Goal: Task Accomplishment & Management: Manage account settings

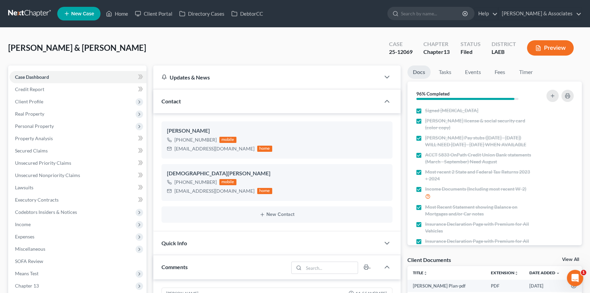
scroll to position [329, 0]
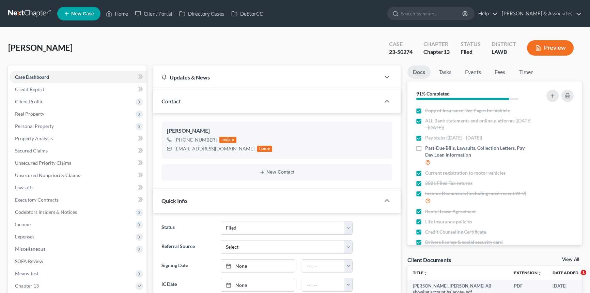
select select "8"
select select "0"
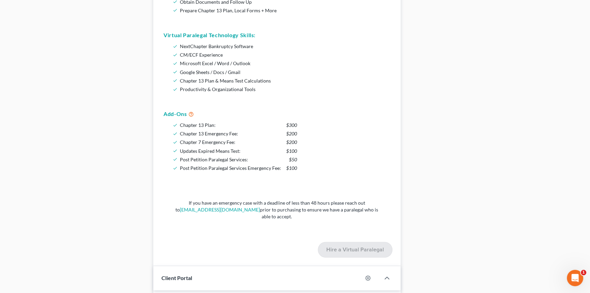
scroll to position [379, 0]
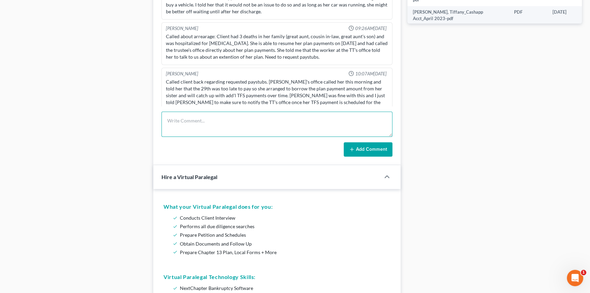
click at [191, 115] on textarea at bounding box center [276, 123] width 231 height 25
type textarea "scheduled TFS payment for client $489 9/26"
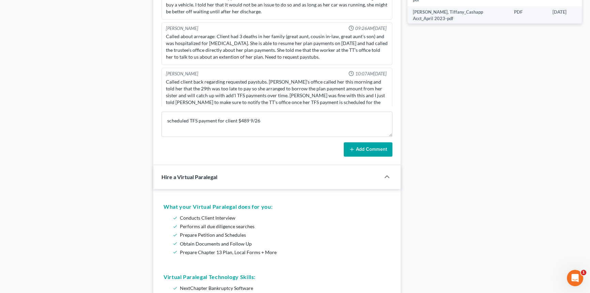
click at [372, 152] on button "Add Comment" at bounding box center [368, 149] width 49 height 14
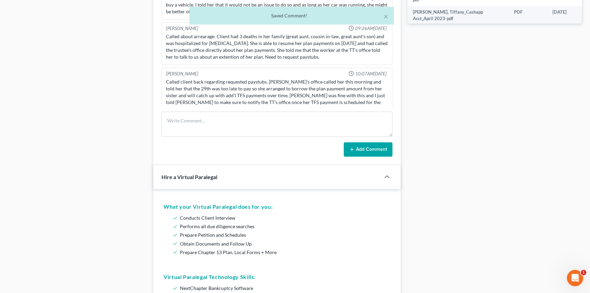
scroll to position [1561, 0]
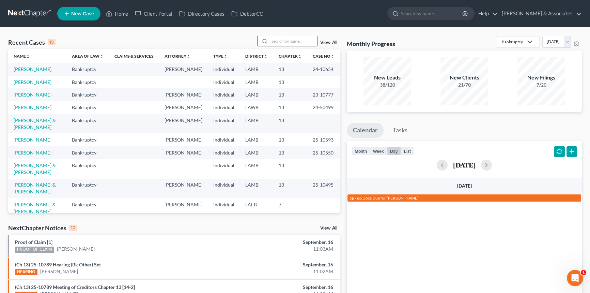
click at [289, 44] on input "search" at bounding box center [293, 41] width 48 height 10
type input "wilson"
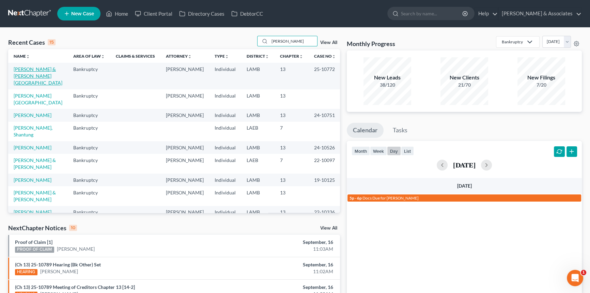
click at [35, 71] on link "[PERSON_NAME] & [PERSON_NAME][GEOGRAPHIC_DATA]" at bounding box center [38, 75] width 49 height 19
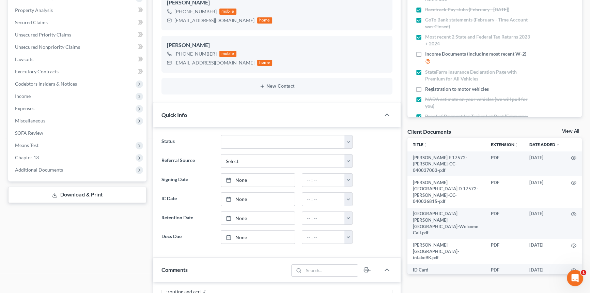
scroll to position [413, 0]
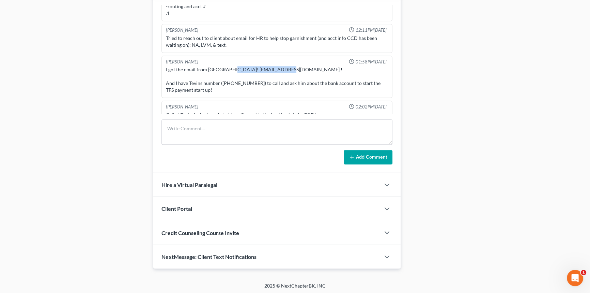
drag, startPoint x: 228, startPoint y: 59, endPoint x: 279, endPoint y: 61, distance: 51.8
click at [279, 66] on div "I got the email from Valencia! Jesthomas@racetrac.com ! And I have Tevins numbe…" at bounding box center [277, 79] width 222 height 27
copy div "Jesthomas@racetrac.com"
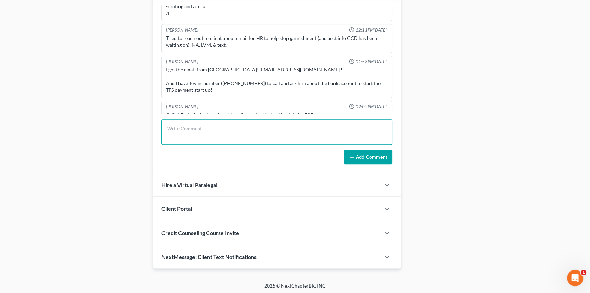
click at [211, 140] on textarea at bounding box center [276, 131] width 231 height 25
type textarea "sent NoF to request stop garnishment on behalf of client to payroll email liste…"
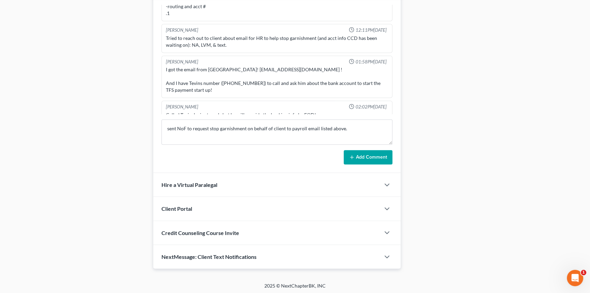
click at [384, 163] on div "Josh O'Connell 11:06AM, 08/05/2025 Paid $200 cash out of $1,500. She plans on m…" at bounding box center [276, 85] width 247 height 176
click at [385, 151] on button "Add Comment" at bounding box center [368, 157] width 49 height 14
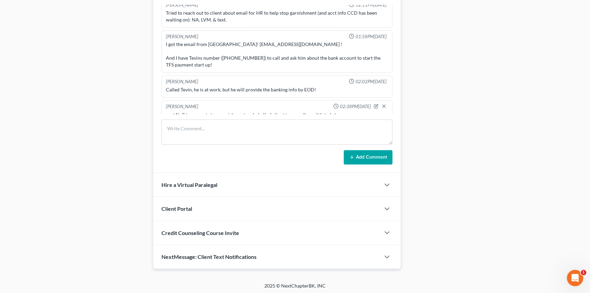
scroll to position [0, 0]
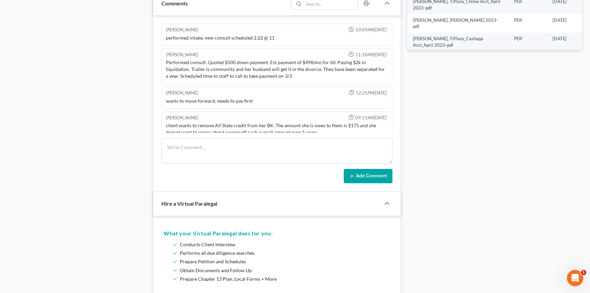
scroll to position [1834, 0]
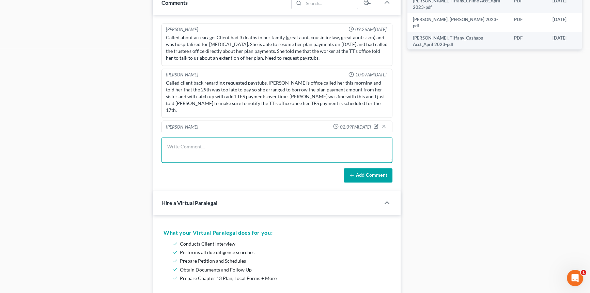
click at [241, 140] on textarea at bounding box center [276, 149] width 231 height 25
type textarea "z"
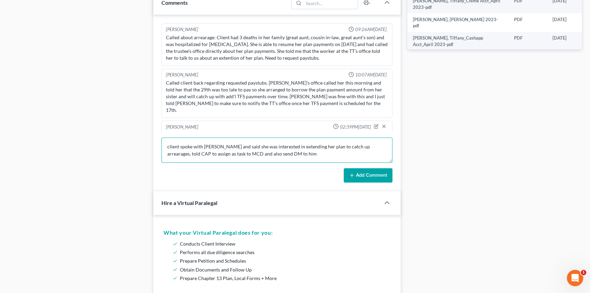
type textarea "client spoke with CAP and said she was interested in extending her plan to catc…"
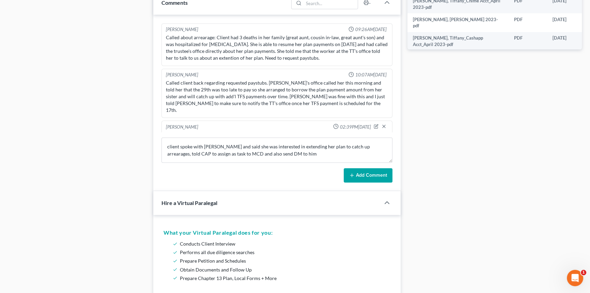
click at [382, 172] on button "Add Comment" at bounding box center [368, 175] width 49 height 14
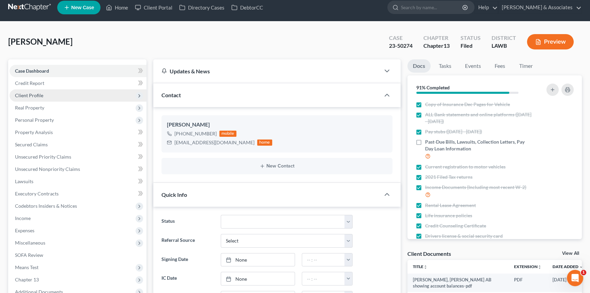
scroll to position [0, 0]
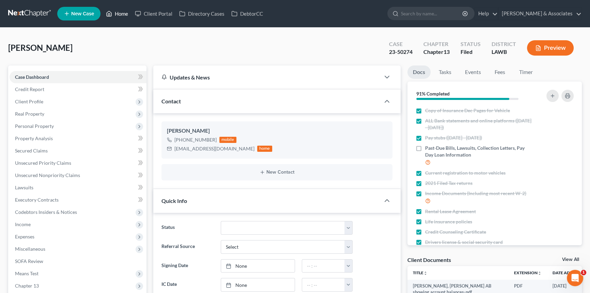
click at [115, 10] on link "Home" at bounding box center [117, 13] width 29 height 12
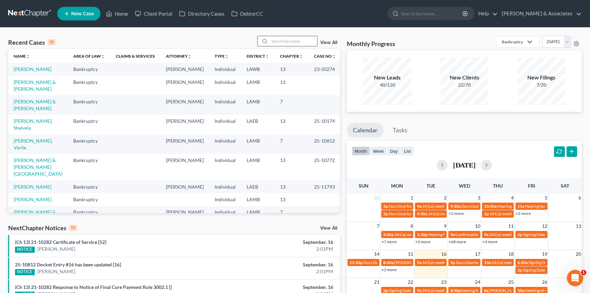
click at [300, 46] on div at bounding box center [287, 41] width 61 height 11
click at [303, 45] on input "search" at bounding box center [293, 41] width 48 height 10
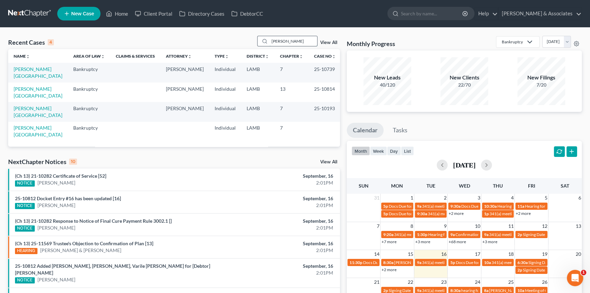
click at [301, 39] on input "anissa" at bounding box center [293, 41] width 48 height 10
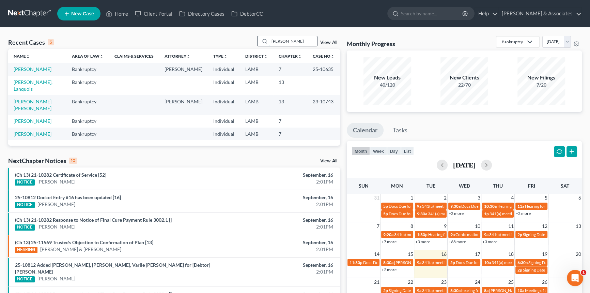
click at [287, 36] on input "payne" at bounding box center [293, 41] width 48 height 10
type input "[PERSON_NAME]"
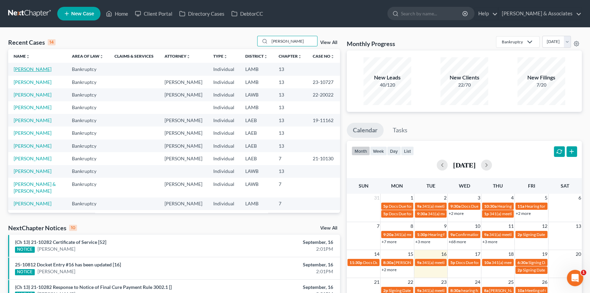
click at [27, 70] on link "[PERSON_NAME]" at bounding box center [33, 69] width 38 height 6
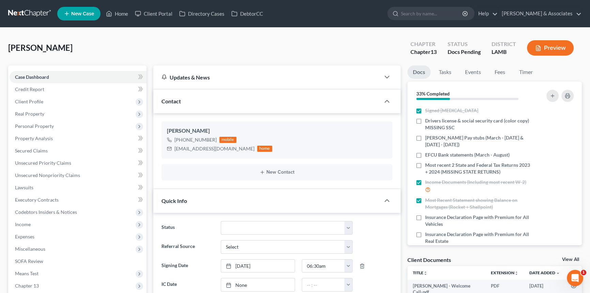
scroll to position [114, 0]
click at [560, 138] on icon "button" at bounding box center [562, 137] width 5 height 5
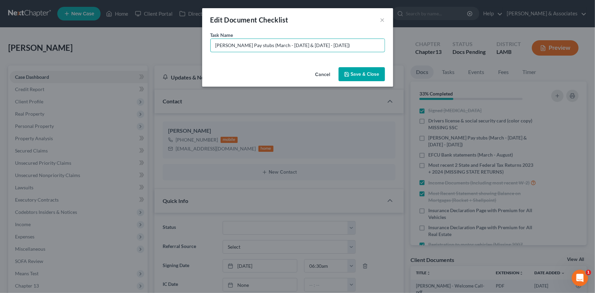
drag, startPoint x: 293, startPoint y: 45, endPoint x: 252, endPoint y: 59, distance: 43.6
click at [252, 59] on div "Task Name * Turner Pay stubs (March - June 8th & July 21st - July 27th)" at bounding box center [297, 47] width 191 height 33
type input "[PERSON_NAME] Pay stubs ([DATE] - [DATE])"
click at [372, 76] on button "Save & Close" at bounding box center [361, 74] width 46 height 14
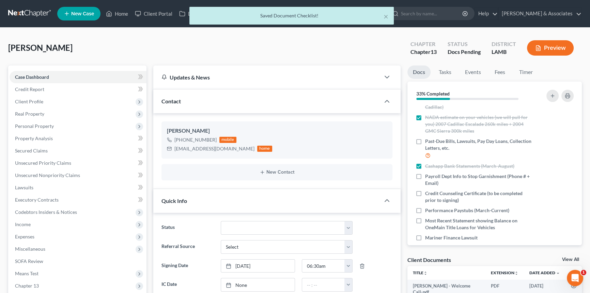
scroll to position [152, 0]
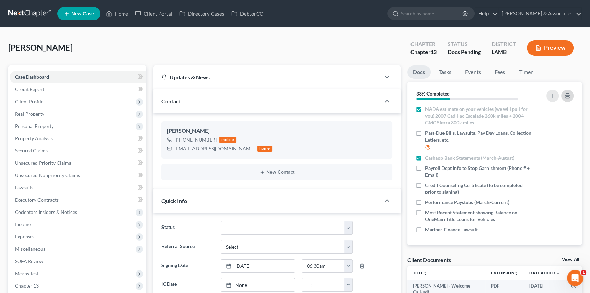
click at [567, 93] on polyline "button" at bounding box center [567, 94] width 3 height 2
click at [425, 166] on label "Payroll Dept Info to Stop Garnishment (Phone # + Email)" at bounding box center [478, 172] width 107 height 14
click at [428, 166] on input "Payroll Dept Info to Stop Garnishment (Phone # + Email)" at bounding box center [430, 167] width 4 height 4
checkbox input "true"
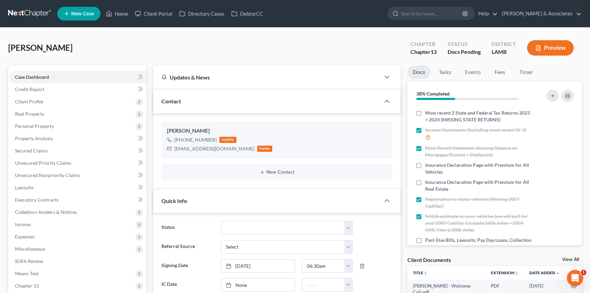
scroll to position [40, 0]
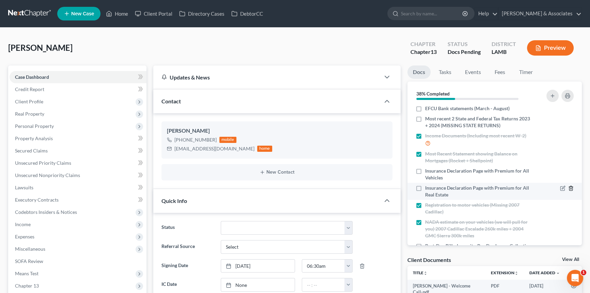
click at [569, 186] on icon "button" at bounding box center [570, 188] width 3 height 4
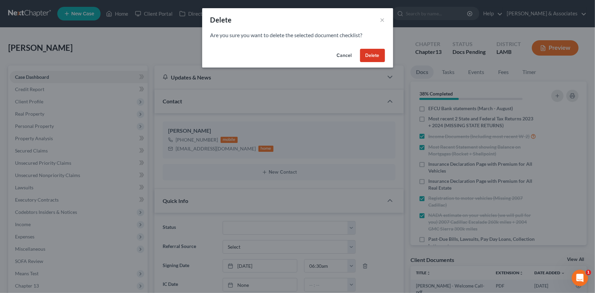
click at [372, 53] on button "Delete" at bounding box center [372, 56] width 25 height 14
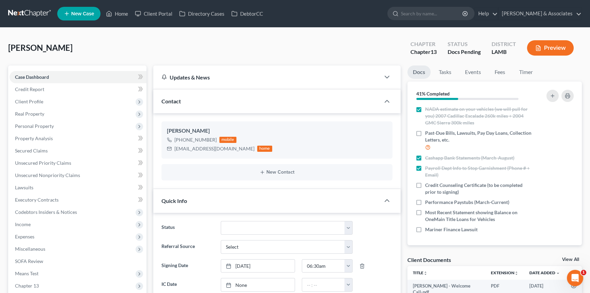
scroll to position [371, 0]
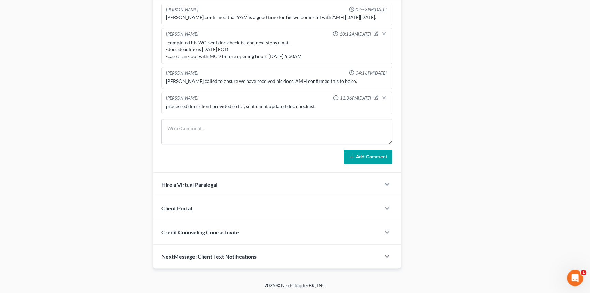
click at [227, 110] on div "Alayna Harper 12:36PM, 09/15/2025 processed docs client provided so far, sent c…" at bounding box center [276, 103] width 231 height 22
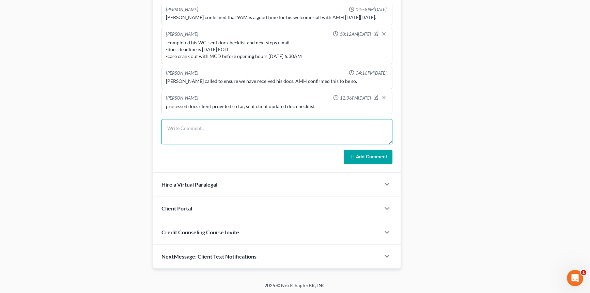
click at [212, 126] on textarea at bounding box center [276, 131] width 231 height 25
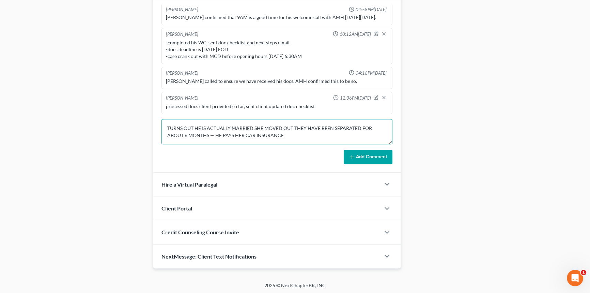
type textarea "TURNS OUT HE IS ACTUALLY MARRIED SHE MOVED OUT THEY HAVE BEEN SEPARATED FOR ABO…"
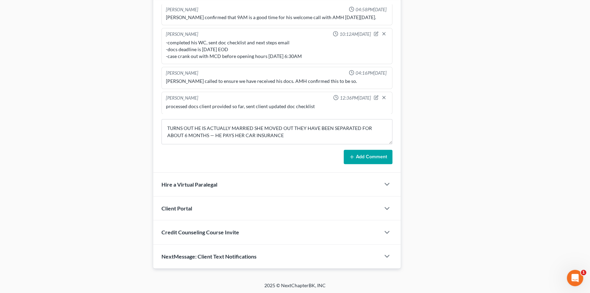
click at [360, 151] on button "Add Comment" at bounding box center [368, 157] width 49 height 14
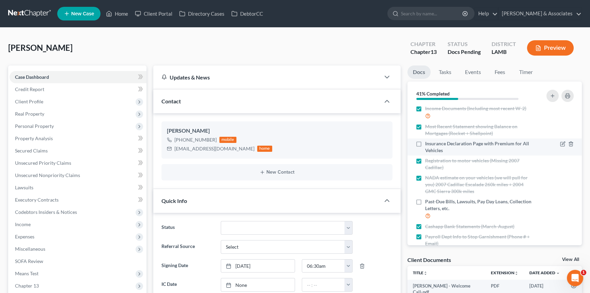
scroll to position [66, 0]
click at [425, 143] on label "Insurance Declaration Page with Premium for All Vehicles" at bounding box center [478, 148] width 107 height 14
click at [428, 143] on input "Insurance Declaration Page with Premium for All Vehicles" at bounding box center [430, 143] width 4 height 4
checkbox input "true"
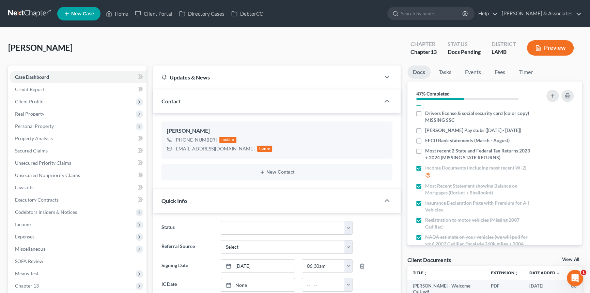
scroll to position [0, 0]
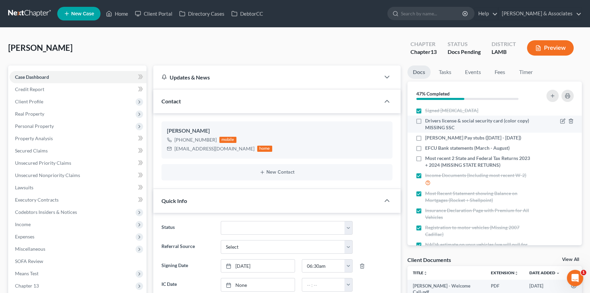
click at [425, 121] on label "Drivers license & social security card (color copy) MISSING SSC" at bounding box center [478, 124] width 107 height 14
click at [428, 121] on input "Drivers license & social security card (color copy) MISSING SSC" at bounding box center [430, 119] width 4 height 4
checkbox input "true"
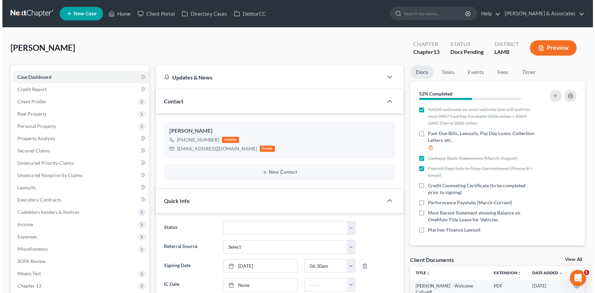
scroll to position [135, 0]
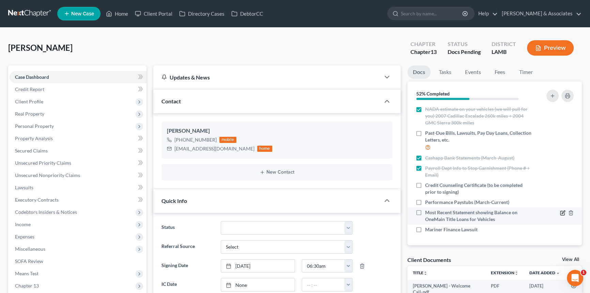
click at [560, 213] on icon "button" at bounding box center [562, 212] width 5 height 5
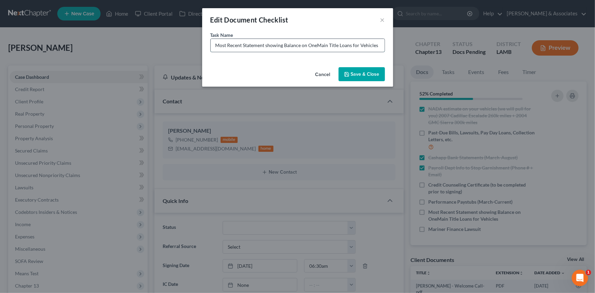
click at [379, 47] on input "Most Recent Statement showing Balance on OneMain Title Loans for Vehicles" at bounding box center [298, 45] width 174 height 13
drag, startPoint x: 379, startPoint y: 46, endPoint x: 305, endPoint y: 62, distance: 75.6
click at [305, 62] on div "Task Name * Most Recent Statement showing Balance on OneMain Title Loans for Ve…" at bounding box center [297, 47] width 191 height 33
type input "Most Recent Statement showing Balance on OneMain Title Loans for Vehicles (aske…"
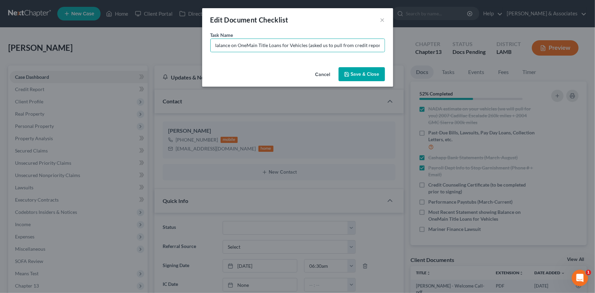
click at [357, 69] on button "Save & Close" at bounding box center [361, 74] width 46 height 14
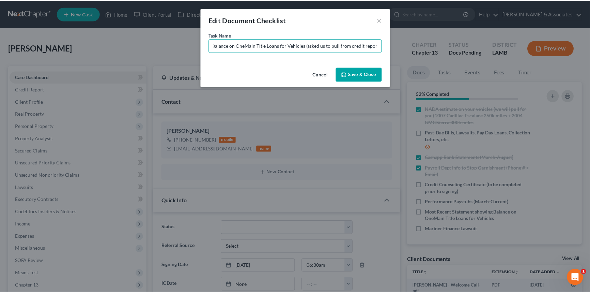
scroll to position [0, 0]
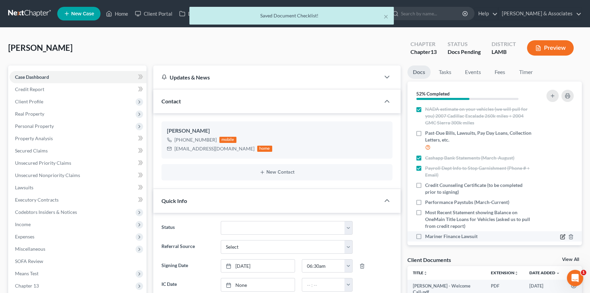
click at [560, 235] on icon "button" at bounding box center [562, 236] width 5 height 5
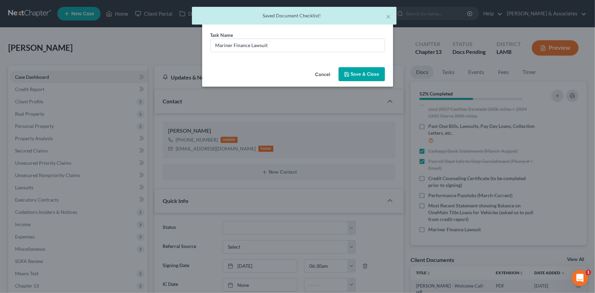
click at [330, 30] on div "Edit Document Checklist ×" at bounding box center [297, 19] width 191 height 23
click at [326, 44] on input "Mariner Finance Lawsuit" at bounding box center [298, 45] width 174 height 13
paste input "(asked us to pull from credit report)"
type input "Mariner Finance Lawsuit (asked us to pull from credit report)"
click at [361, 68] on button "Save & Close" at bounding box center [361, 74] width 46 height 14
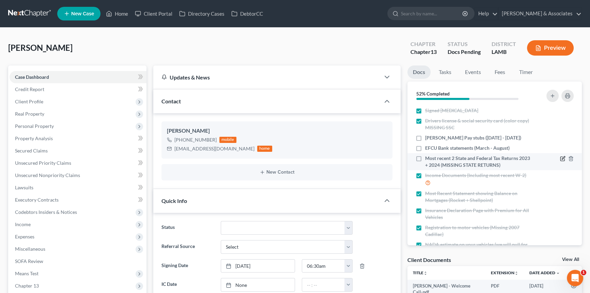
click at [560, 157] on icon "button" at bounding box center [562, 158] width 5 height 5
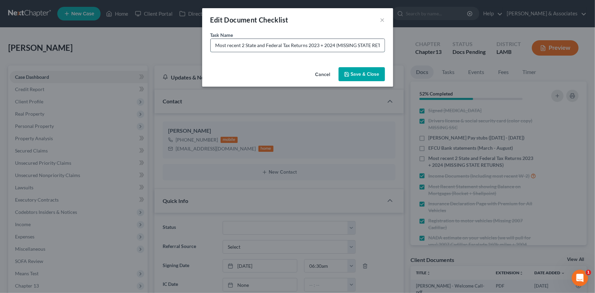
click at [355, 44] on input "Most recent 2 State and Federal Tax Returns 2023 + 2024 (MISSING STATE RETURNS)" at bounding box center [298, 45] width 174 height 13
type input "Most recent 2 State and Federal Tax Returns 2023 + 2024 (MISSING 2023 STATE RET…"
click at [380, 68] on button "Save & Close" at bounding box center [361, 74] width 46 height 14
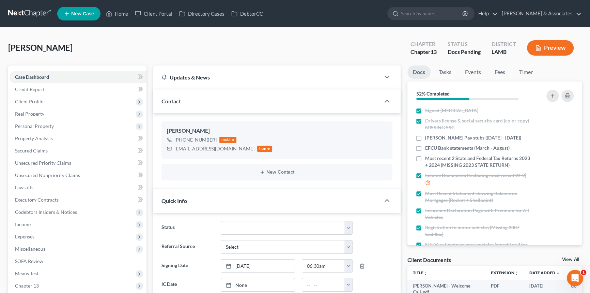
scroll to position [149, 0]
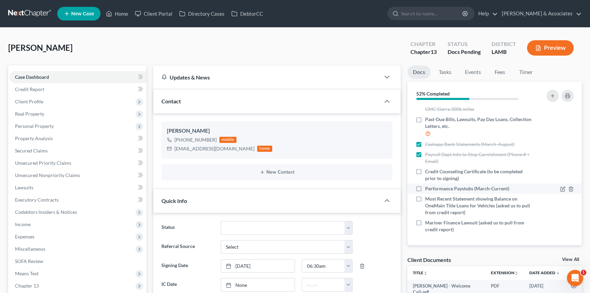
click at [425, 188] on label "Performance Paystubs (March-Current)" at bounding box center [467, 188] width 84 height 7
click at [428, 188] on input "Performance Paystubs (March-Current)" at bounding box center [430, 187] width 4 height 4
checkbox input "true"
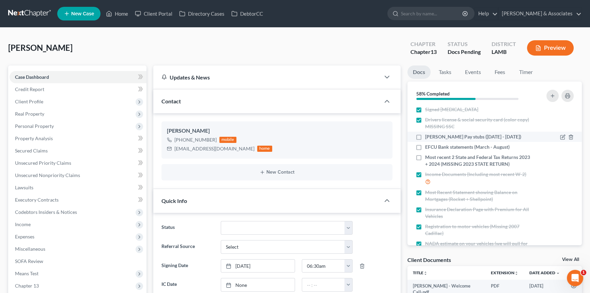
scroll to position [0, 0]
click at [425, 137] on label "[PERSON_NAME] Pay stubs ([DATE] - [DATE])" at bounding box center [473, 137] width 96 height 7
click at [428, 137] on input "[PERSON_NAME] Pay stubs ([DATE] - [DATE])" at bounding box center [430, 136] width 4 height 4
checkbox input "true"
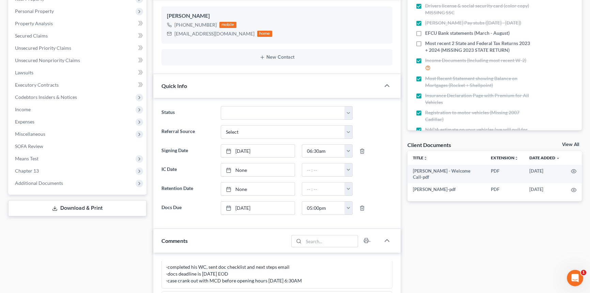
scroll to position [371, 0]
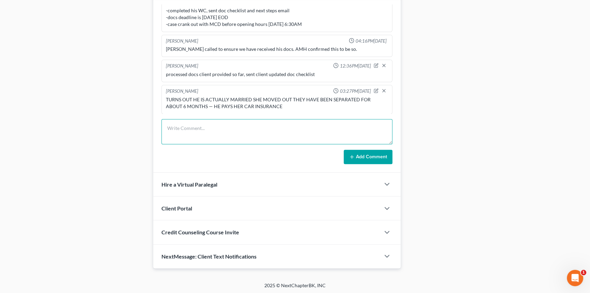
click at [219, 121] on textarea at bounding box center [276, 131] width 231 height 25
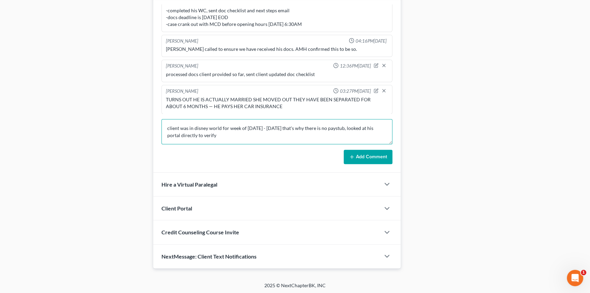
type textarea "client was in disney world for week of [DATE] - [DATE] that's why there is no p…"
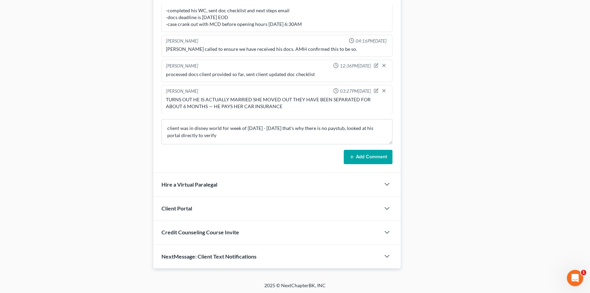
click at [367, 150] on button "Add Comment" at bounding box center [368, 157] width 49 height 14
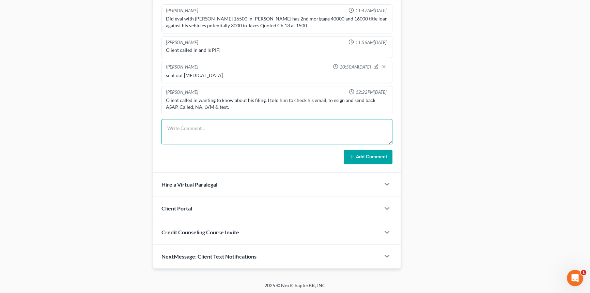
click at [224, 141] on textarea at bounding box center [276, 131] width 231 height 25
type textarea "Has payday loan to SpeedyCash Estimated Balance: $500"
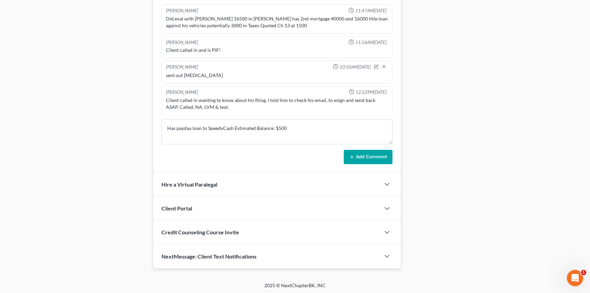
click at [363, 156] on button "Add Comment" at bounding box center [368, 157] width 49 height 14
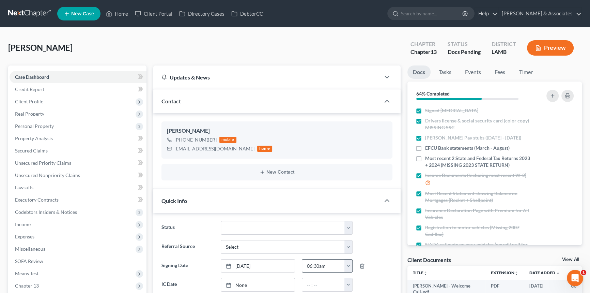
scroll to position [256, 0]
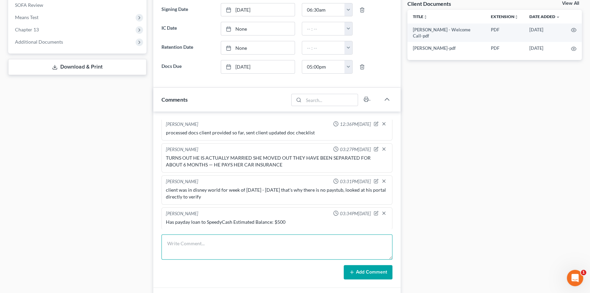
click at [215, 252] on textarea at bounding box center [276, 246] width 231 height 25
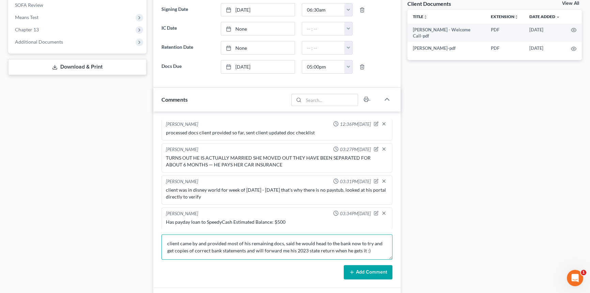
type textarea "client came by and provided most of his remaining docs, said he would head to t…"
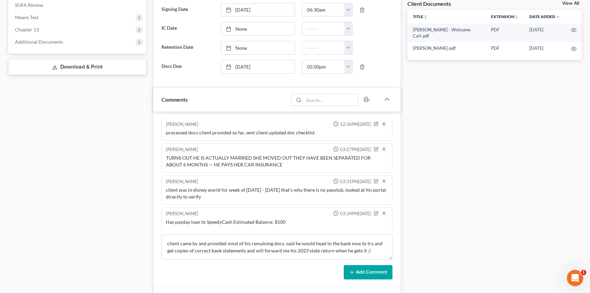
click at [385, 274] on button "Add Comment" at bounding box center [368, 272] width 49 height 14
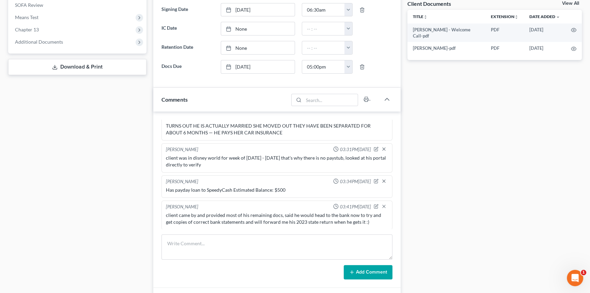
scroll to position [0, 0]
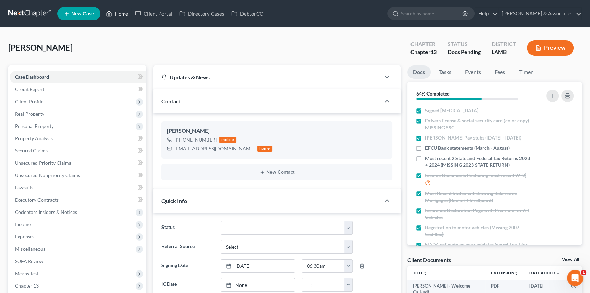
click at [113, 17] on link "Home" at bounding box center [117, 13] width 29 height 12
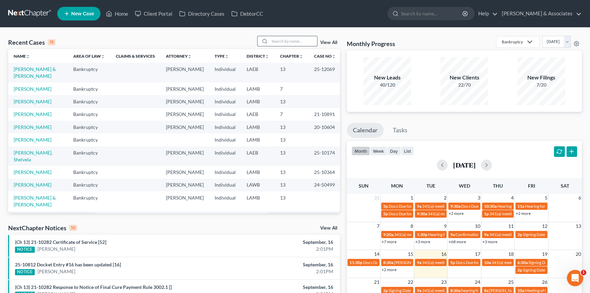
click at [283, 38] on input "search" at bounding box center [293, 41] width 48 height 10
type input "avaritt"
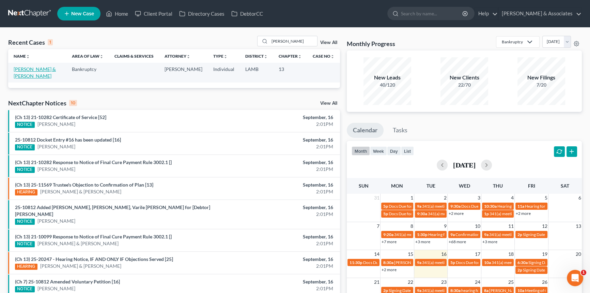
click at [40, 70] on link "[PERSON_NAME] & [PERSON_NAME]" at bounding box center [35, 72] width 42 height 13
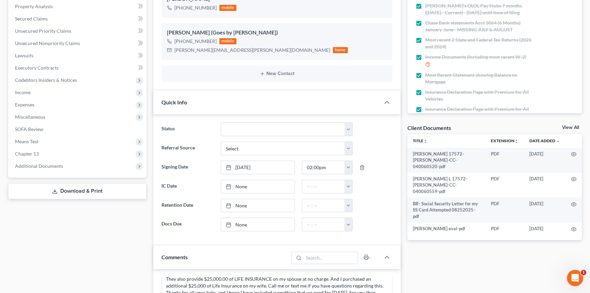
scroll to position [404, 0]
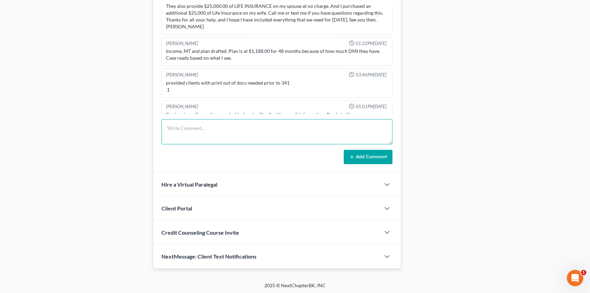
click at [239, 123] on textarea at bounding box center [276, 131] width 231 height 25
paste textarea "Alayna: Below please find the information regarding the payroll supervisor at S…"
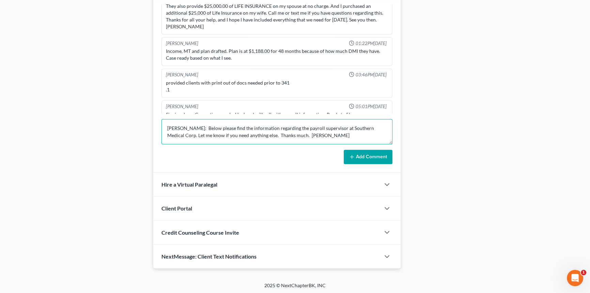
scroll to position [65, 0]
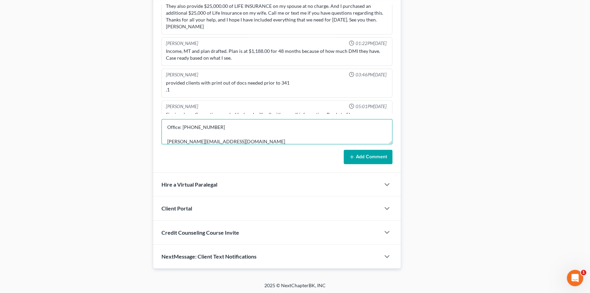
click at [255, 129] on textarea "Alayna: Below please find the information regarding the payroll supervisor at S…" at bounding box center [276, 131] width 231 height 25
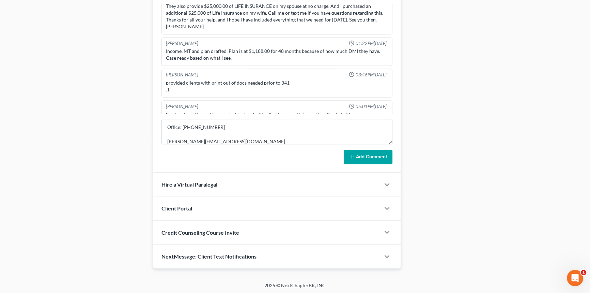
click at [394, 138] on div "Richard Prunick 09:34AM, 07/01/2025 did eval with edward, 35000 in GUS, potenti…" at bounding box center [276, 84] width 247 height 176
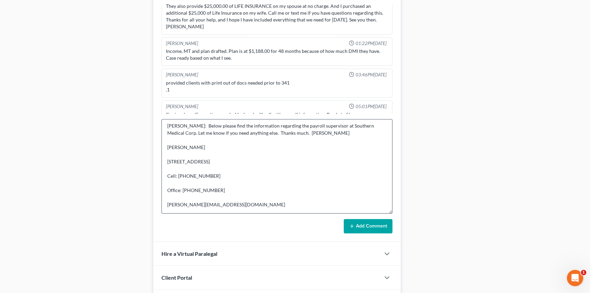
scroll to position [0, 0]
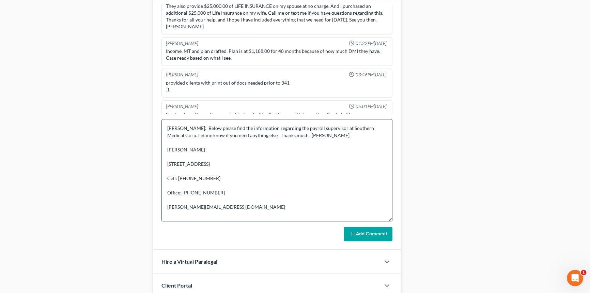
drag, startPoint x: 390, startPoint y: 138, endPoint x: 383, endPoint y: 215, distance: 77.3
click at [383, 215] on textarea "Alayna: Below please find the information regarding the payroll supervisor at S…" at bounding box center [276, 170] width 231 height 102
click at [211, 156] on textarea "Alayna: Below please find the information regarding the payroll supervisor at S…" at bounding box center [276, 170] width 231 height 102
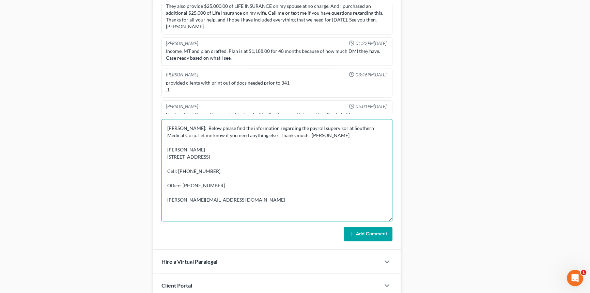
click at [202, 163] on textarea "Alayna: Below please find the information regarding the payroll supervisor at S…" at bounding box center [276, 170] width 231 height 102
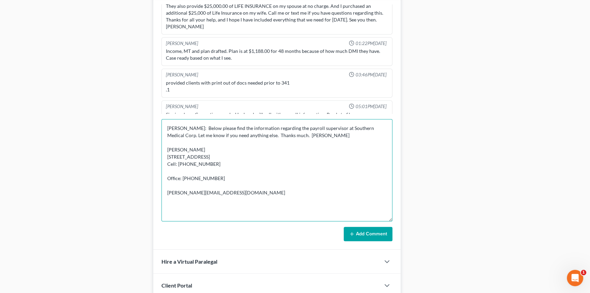
click at [201, 170] on textarea "Alayna: Below please find the information regarding the payroll supervisor at S…" at bounding box center [276, 170] width 231 height 102
click at [200, 175] on textarea "Alayna: Below please find the information regarding the payroll supervisor at S…" at bounding box center [276, 170] width 231 height 102
type textarea "Alayna: Below please find the information regarding the payroll supervisor at S…"
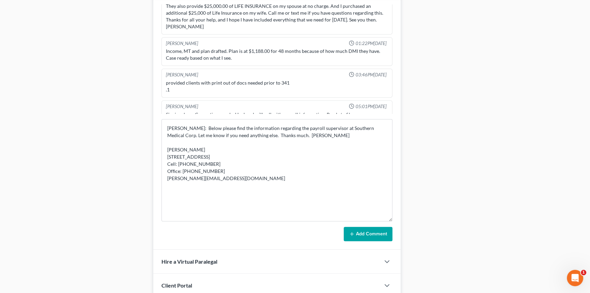
click at [368, 228] on button "Add Comment" at bounding box center [368, 234] width 49 height 14
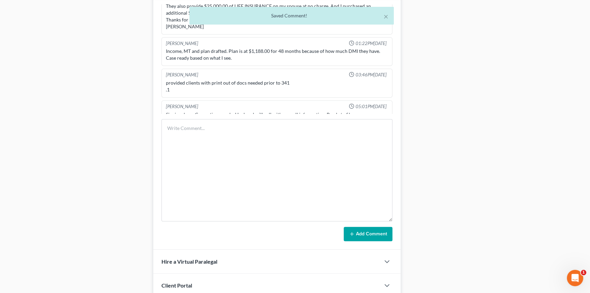
scroll to position [939, 0]
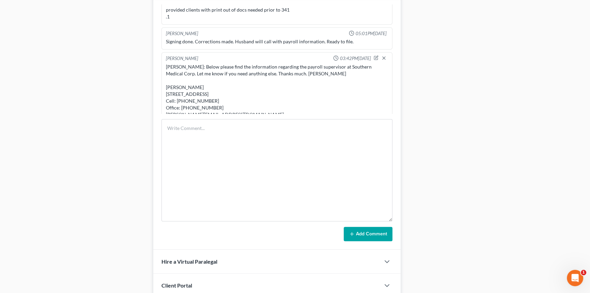
click at [40, 116] on div "Case Dashboard Payments Invoices Payments Payments Credit Report Client Profile" at bounding box center [77, 3] width 145 height 684
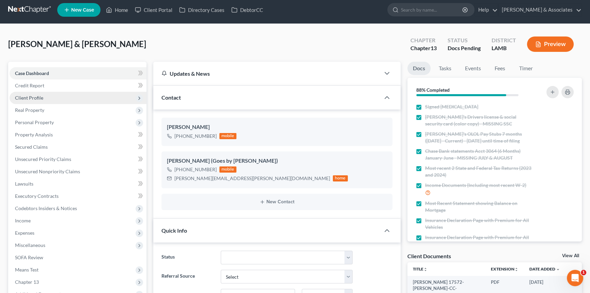
scroll to position [0, 0]
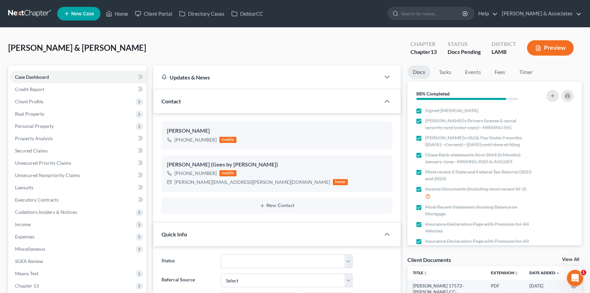
click at [116, 6] on ul "New Case Home Client Portal Directory Cases DebtorCC - No Result - See all resu…" at bounding box center [319, 14] width 525 height 18
click at [117, 14] on link "Home" at bounding box center [117, 13] width 29 height 12
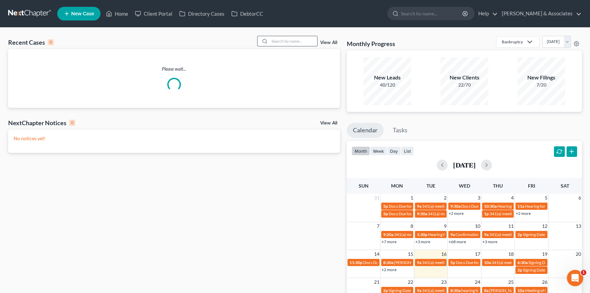
click at [306, 40] on input "search" at bounding box center [293, 41] width 48 height 10
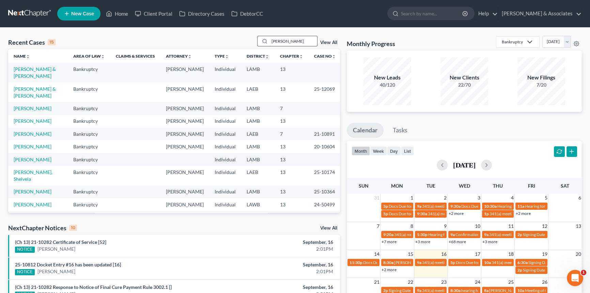
type input "costin"
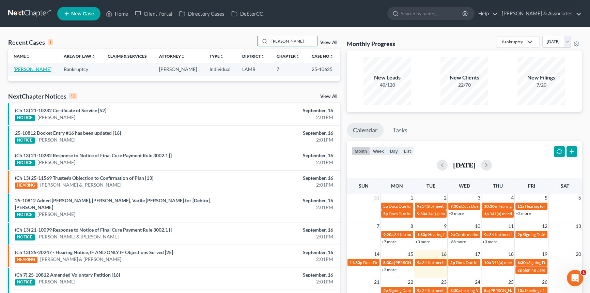
click at [20, 72] on link "[PERSON_NAME]" at bounding box center [33, 69] width 38 height 6
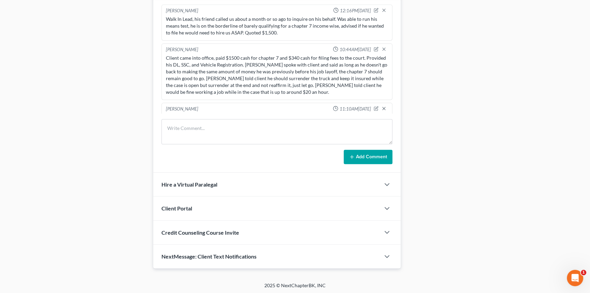
scroll to position [1148, 0]
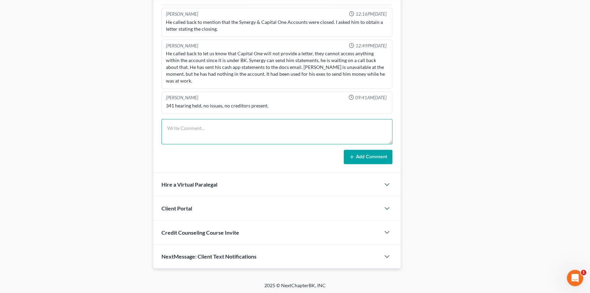
click at [218, 127] on textarea at bounding box center [276, 131] width 231 height 25
type textarea "client completed his DEC, uploaded to NC file"
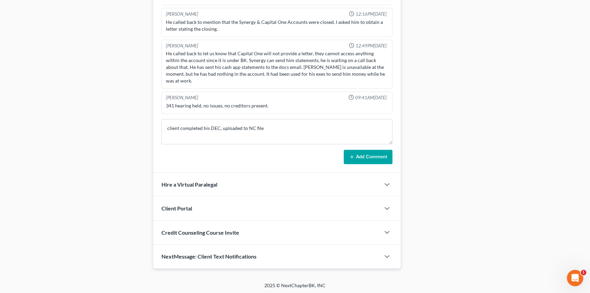
click at [398, 160] on div "Alayna Harper 12:16PM, 07/08/2025 Walk In Lead, his friend called us about a mo…" at bounding box center [276, 84] width 247 height 176
click at [346, 147] on form "client completed his DEC, uploaded to NC file Add Comment" at bounding box center [276, 141] width 231 height 45
click at [363, 157] on button "Add Comment" at bounding box center [368, 157] width 49 height 14
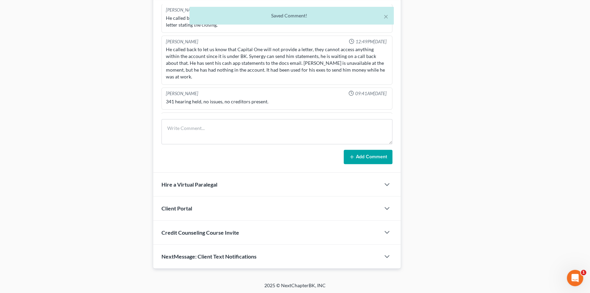
scroll to position [1174, 0]
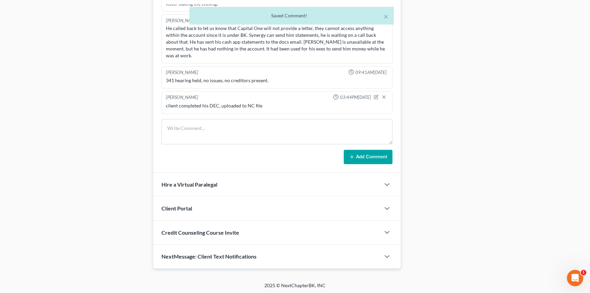
drag, startPoint x: 426, startPoint y: 168, endPoint x: 440, endPoint y: 143, distance: 28.7
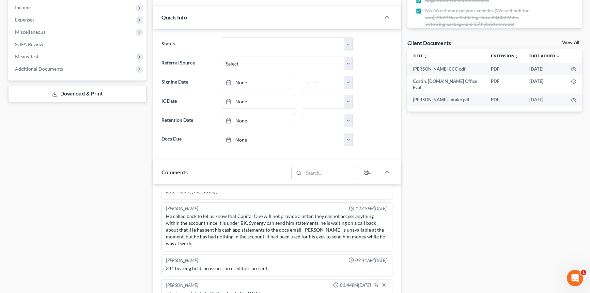
scroll to position [256, 0]
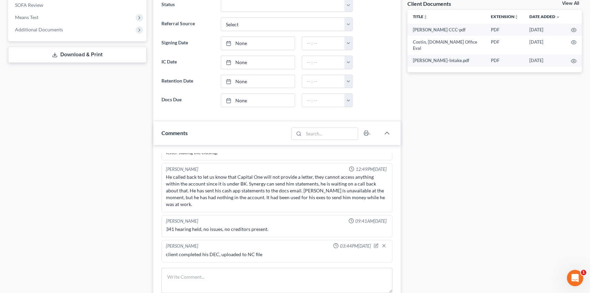
click at [571, 3] on link "View All" at bounding box center [570, 3] width 17 height 5
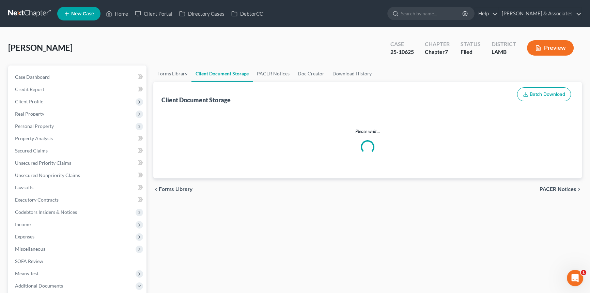
select select "13"
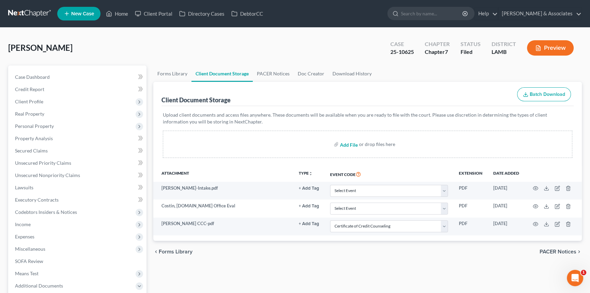
click at [349, 142] on input "file" at bounding box center [348, 144] width 16 height 12
type input "C:\fakepath\Costin, Skylar P 17572-LAM-DE-040095583.pdf"
select select "13"
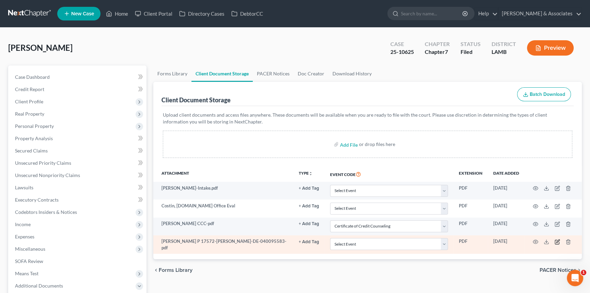
click at [555, 239] on icon "button" at bounding box center [557, 241] width 5 height 5
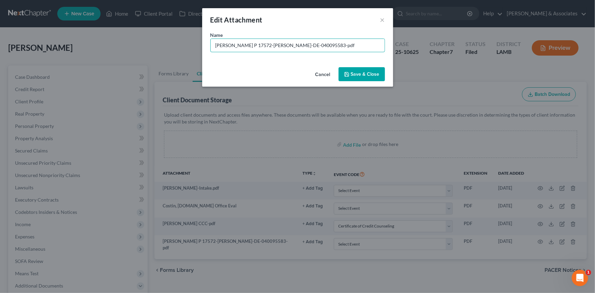
drag, startPoint x: 340, startPoint y: 46, endPoint x: 248, endPoint y: 62, distance: 93.0
click at [248, 62] on div "Name * Costin, Skylar P 17572-LAM-DE-040095583-pdf" at bounding box center [297, 47] width 191 height 33
type input "Costin, Skylar P DEC"
click at [356, 72] on span "Save & Close" at bounding box center [365, 74] width 29 height 6
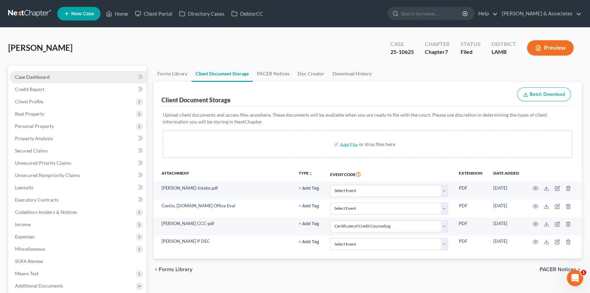
click at [68, 80] on link "Case Dashboard" at bounding box center [78, 77] width 137 height 12
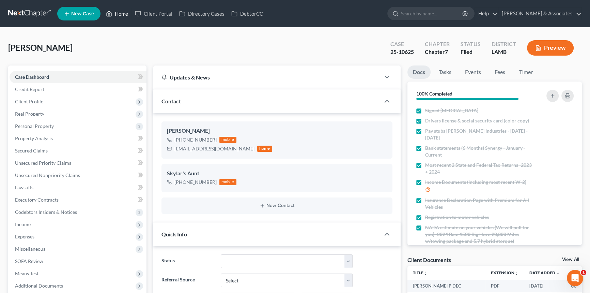
click at [109, 15] on icon at bounding box center [109, 14] width 6 height 8
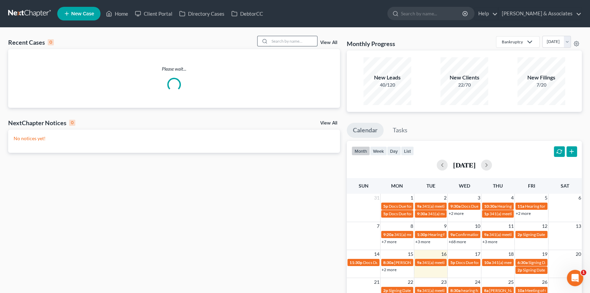
click at [300, 44] on input "search" at bounding box center [293, 41] width 48 height 10
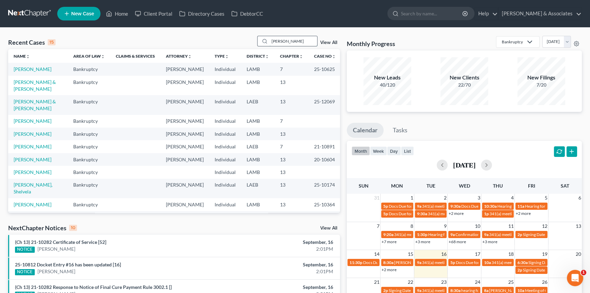
drag, startPoint x: 280, startPoint y: 41, endPoint x: 287, endPoint y: 42, distance: 7.4
click at [280, 41] on input "anissa" at bounding box center [293, 41] width 48 height 10
click at [292, 43] on input "anissa" at bounding box center [293, 41] width 48 height 10
type input "anissa"
click at [292, 41] on input "search" at bounding box center [293, 41] width 48 height 10
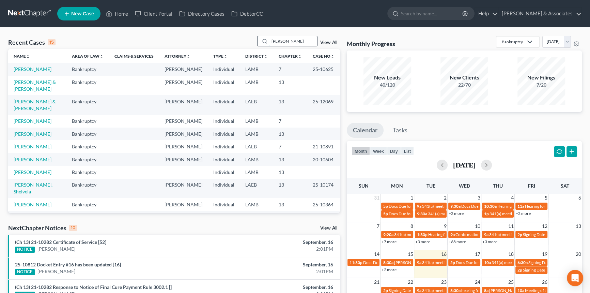
type input "[PERSON_NAME]"
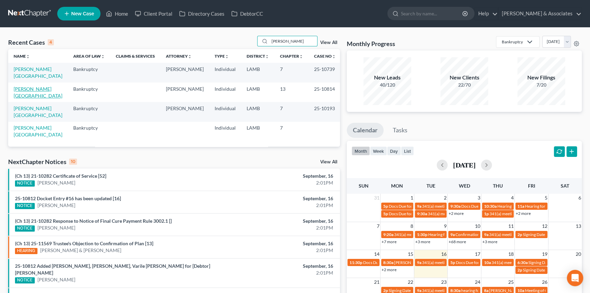
click at [30, 86] on link "[PERSON_NAME][GEOGRAPHIC_DATA]" at bounding box center [38, 92] width 49 height 13
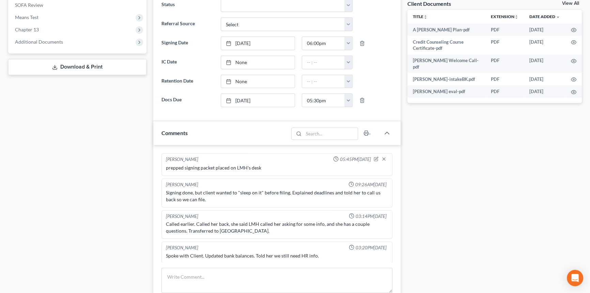
scroll to position [404, 0]
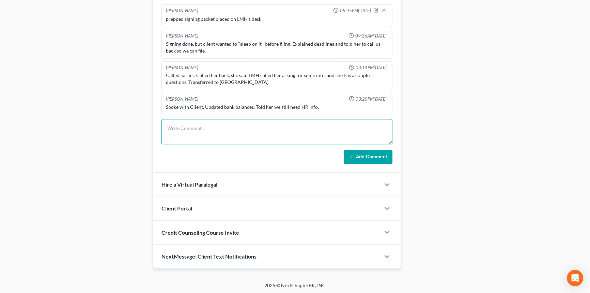
click at [293, 125] on textarea at bounding box center [276, 131] width 231 height 25
click at [165, 130] on textarea "HR Info: Address: 2825 Lone Oak Parkway Eagan, Minnesota 55121-9650" at bounding box center [276, 131] width 231 height 25
type textarea "HR Info: Email: bankruptcy@usps.gov Address: 2825 Lone Oak Parkway Eagan, Minne…"
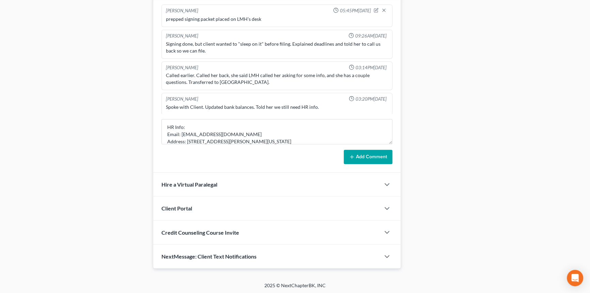
click at [359, 155] on button "Add Comment" at bounding box center [368, 157] width 49 height 14
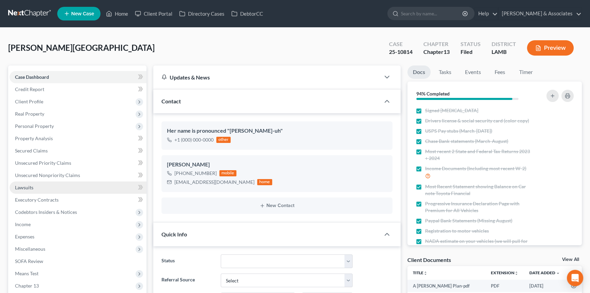
scroll to position [256, 0]
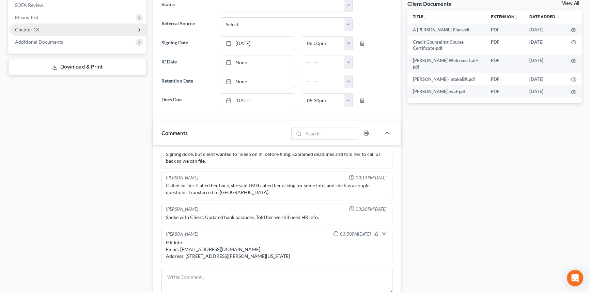
click at [35, 28] on span "Chapter 13" at bounding box center [27, 30] width 24 height 6
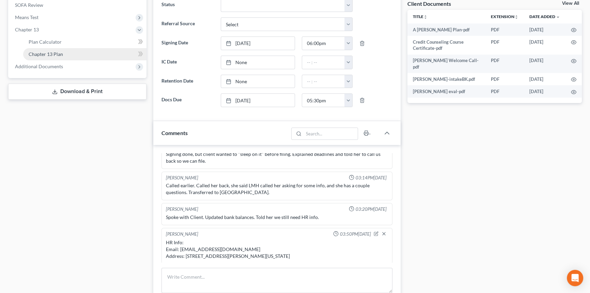
click at [63, 53] on link "Chapter 13 Plan" at bounding box center [84, 54] width 123 height 12
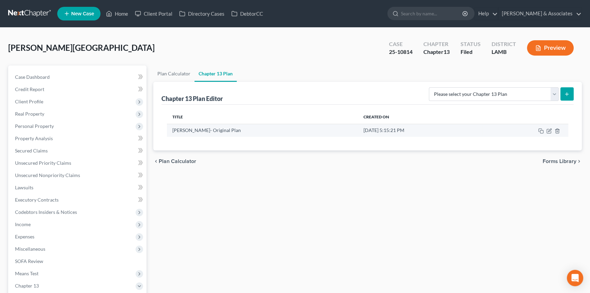
click at [551, 127] on td at bounding box center [526, 130] width 86 height 13
click at [548, 133] on icon "button" at bounding box center [548, 130] width 5 height 5
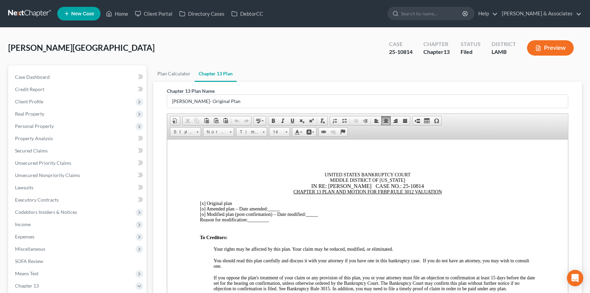
drag, startPoint x: 564, startPoint y: 157, endPoint x: 743, endPoint y: 221, distance: 190.0
click at [286, 64] on div "Morris, Anissa Upgraded Case 25-10814 Chapter Chapter 13 Status Filed District …" at bounding box center [295, 51] width 574 height 30
drag, startPoint x: 91, startPoint y: 75, endPoint x: 88, endPoint y: 97, distance: 21.7
click at [91, 75] on link "Case Dashboard" at bounding box center [78, 77] width 137 height 12
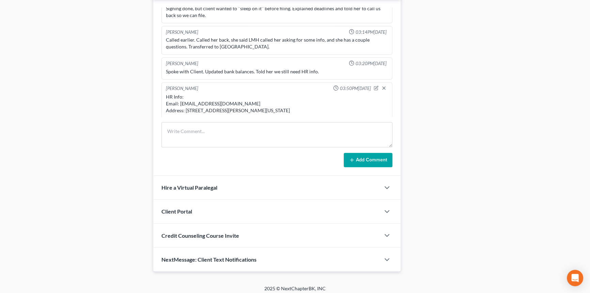
scroll to position [404, 0]
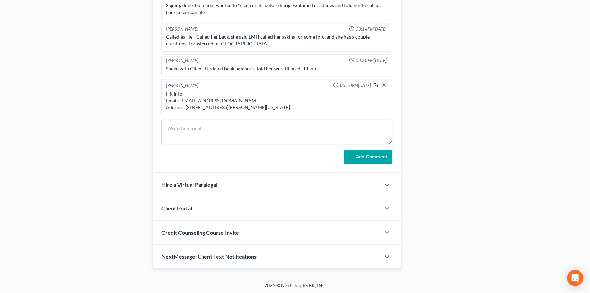
click at [374, 82] on icon "button" at bounding box center [376, 84] width 5 height 5
click at [192, 95] on textarea "HR Info: Email: bankruptcy@usps.gov Address: 2825 Lone Oak Parkway Eagan, Minne…" at bounding box center [277, 102] width 222 height 25
click at [192, 95] on textarea "HR Info: Phone #: Email: bankruptcy@usps.gov Address: 2825 Lone Oak Parkway Eag…" at bounding box center [277, 102] width 222 height 25
click at [176, 95] on textarea "HR Info: Phone #: Email: bankruptcy@usps.gov Address: 2825 Lone Oak Parkway Eag…" at bounding box center [277, 102] width 222 height 25
click at [195, 95] on textarea "HR Info: Phone #: Email: bankruptcy@usps.gov Address: 2825 Lone Oak Parkway Eag…" at bounding box center [277, 102] width 222 height 25
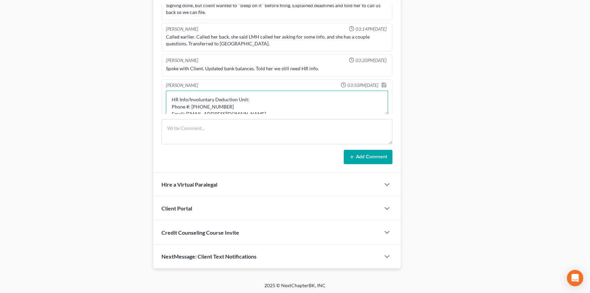
type textarea "HR Info/Involuntary Deduction Unit: Phone #: 1-651-406-3600 Email: bankruptcy@u…"
click at [381, 85] on div at bounding box center [385, 85] width 8 height 7
click at [381, 82] on icon "button" at bounding box center [383, 84] width 5 height 5
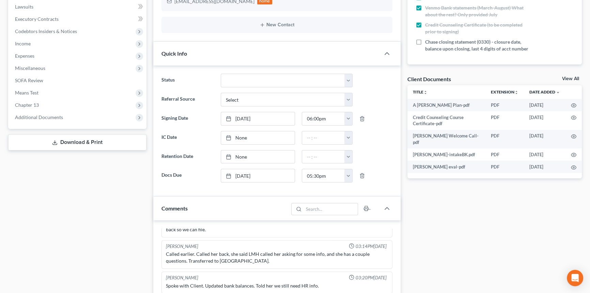
scroll to position [380, 0]
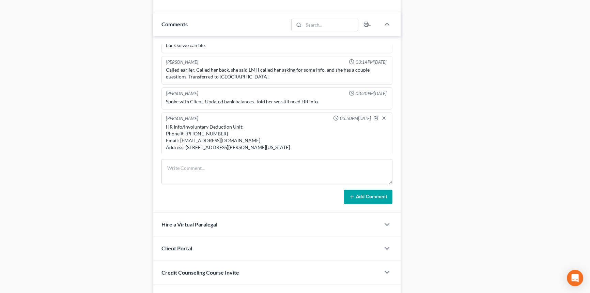
drag, startPoint x: 363, startPoint y: 74, endPoint x: 370, endPoint y: 129, distance: 55.9
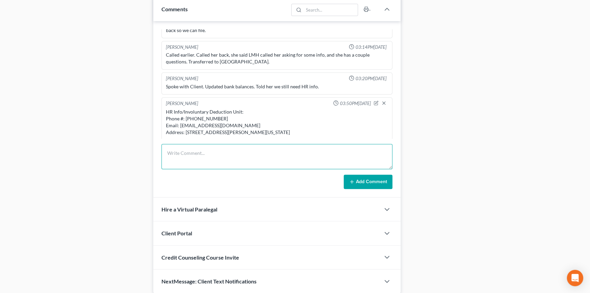
click at [315, 153] on textarea at bounding box center [276, 156] width 231 height 25
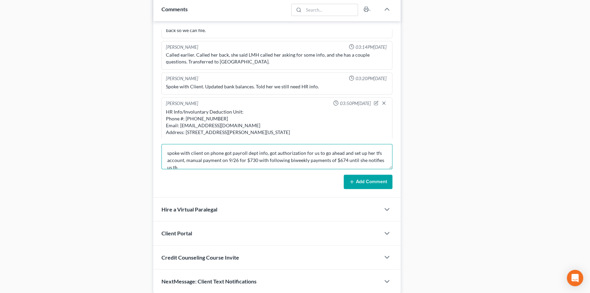
scroll to position [1, 0]
type textarea "spoke with client on phone got payroll dept info, got authorization for us to g…"
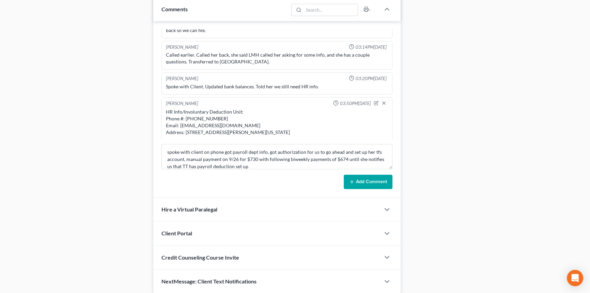
click at [381, 177] on button "Add Comment" at bounding box center [368, 181] width 49 height 14
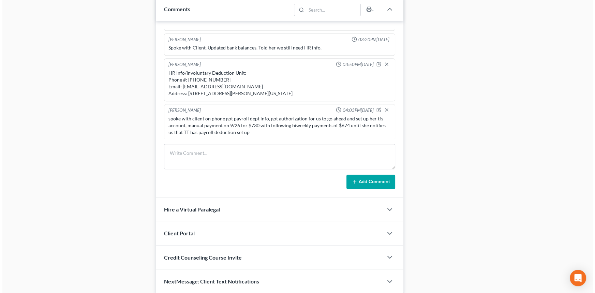
scroll to position [0, 0]
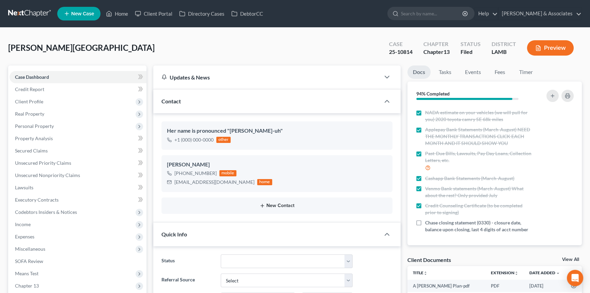
click at [280, 203] on button "New Contact" at bounding box center [277, 205] width 220 height 5
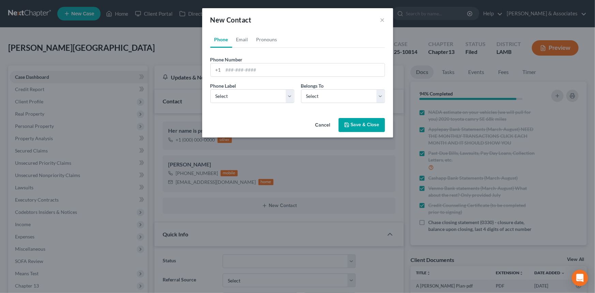
click at [261, 60] on div "Phone Number * +1" at bounding box center [297, 66] width 181 height 21
click at [257, 71] on input "tel" at bounding box center [303, 69] width 161 height 13
type input "0000000000"
click at [253, 103] on div "Phone Label * Select Mobile Home Work Other Belongs To * Select Client Other" at bounding box center [297, 95] width 181 height 26
click at [256, 106] on div "Phone Label * Select Mobile Home Work Other Belongs To * Select Client Other" at bounding box center [297, 95] width 181 height 26
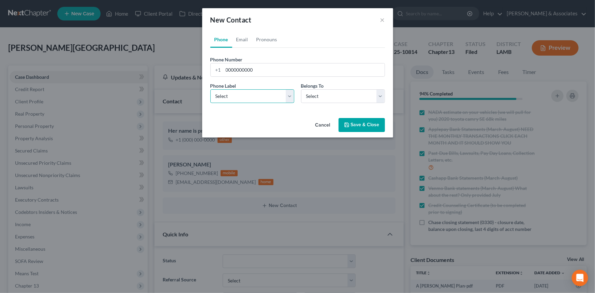
click at [261, 99] on select "Select Mobile Home Work Other" at bounding box center [252, 96] width 84 height 14
select select "3"
click at [210, 89] on select "Select Mobile Home Work Other" at bounding box center [252, 96] width 84 height 14
click at [323, 90] on select "Select Client Other" at bounding box center [343, 96] width 84 height 14
select select "1"
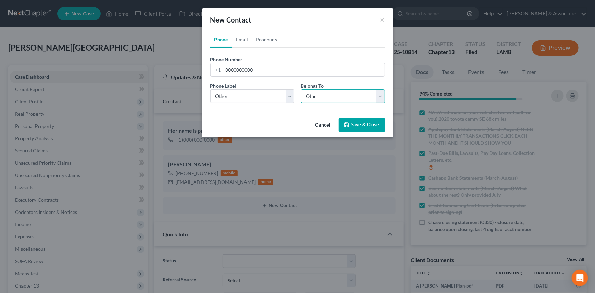
click at [301, 89] on select "Select Client Other" at bounding box center [343, 96] width 84 height 14
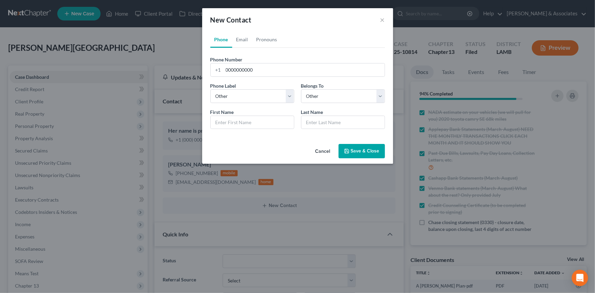
click at [244, 115] on div "First Name *" at bounding box center [252, 118] width 91 height 21
click at [249, 123] on input "text" at bounding box center [252, 122] width 83 height 13
click at [262, 120] on input "TFS u:" at bounding box center [252, 122] width 83 height 13
paste input "anissarmorris1998@gmail.com"
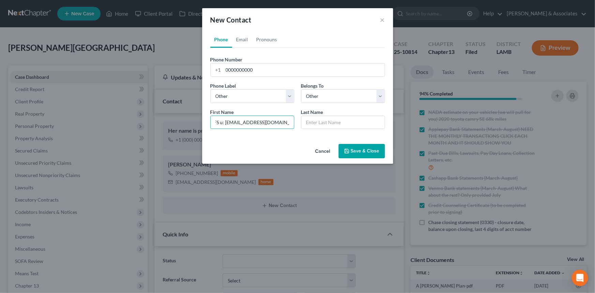
type input "TFS u: anissarmorris1998@gmail.com"
click at [388, 115] on div "Phone Email Pronouns Phone Number * +1 0000000000 Ext. Phone Label * Select Mob…" at bounding box center [297, 86] width 191 height 110
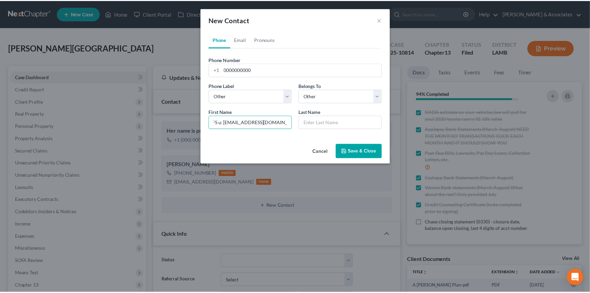
scroll to position [0, 0]
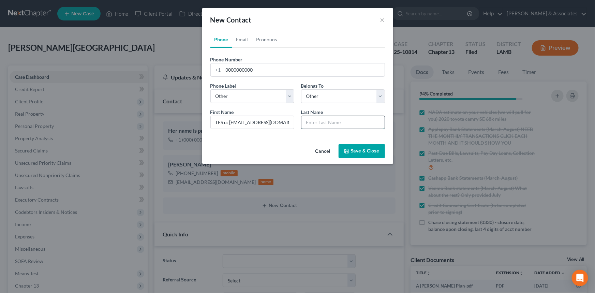
click at [368, 117] on input "text" at bounding box center [342, 122] width 83 height 13
type input "p: A2510814m"
click at [375, 148] on button "Save & Close" at bounding box center [361, 151] width 46 height 14
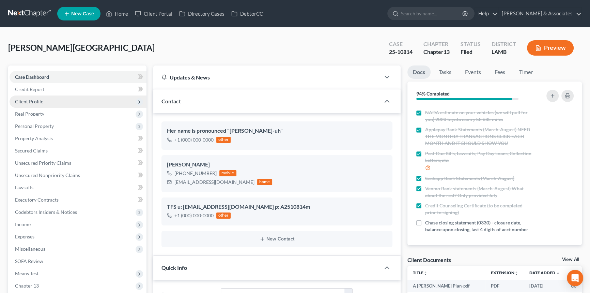
click at [40, 104] on span "Client Profile" at bounding box center [78, 101] width 137 height 12
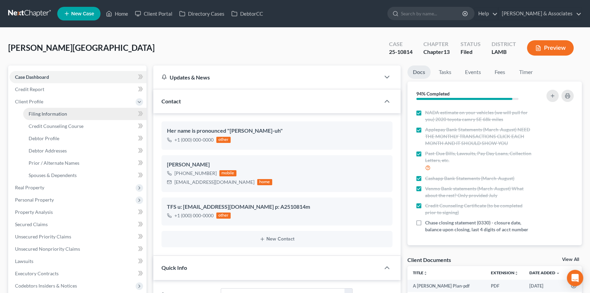
click at [61, 114] on span "Filing Information" at bounding box center [48, 114] width 38 height 6
select select "1"
select select "0"
select select "3"
select select "19"
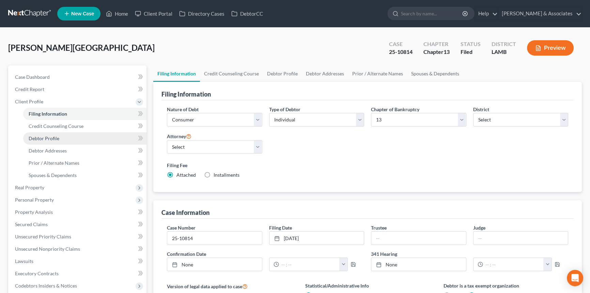
click at [51, 141] on link "Debtor Profile" at bounding box center [84, 138] width 123 height 12
select select "2"
select select "0"
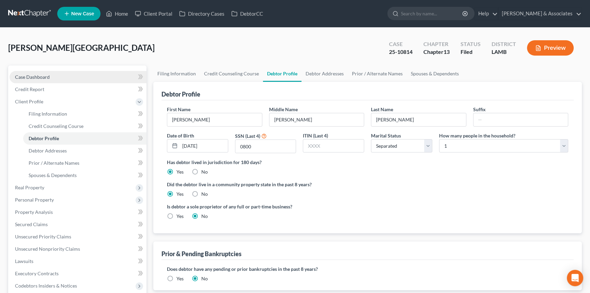
click at [75, 72] on link "Case Dashboard" at bounding box center [78, 77] width 137 height 12
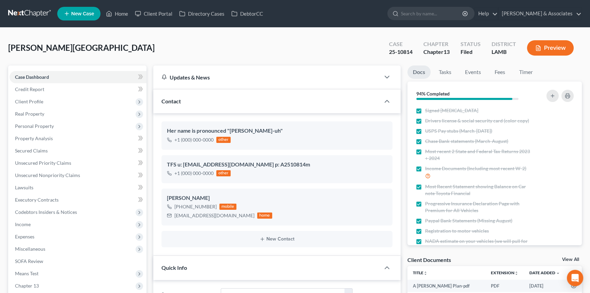
scroll to position [557, 0]
click at [209, 215] on div "anissarmorris1998@gmail.com" at bounding box center [214, 215] width 80 height 7
copy div "anissarmorris1998@gmail.com"
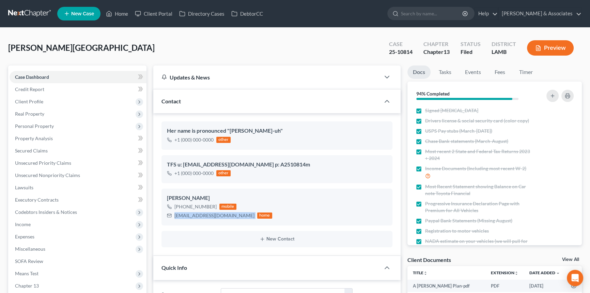
scroll to position [438, 0]
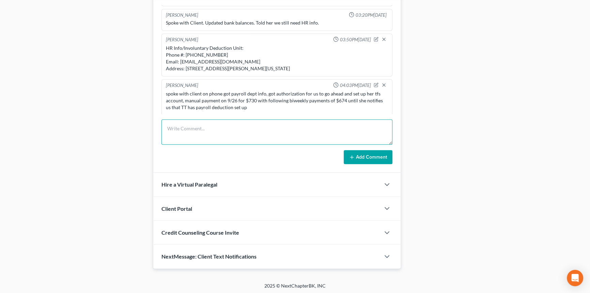
click at [206, 132] on textarea at bounding box center [276, 131] width 231 height 25
type textarea "successfully set up TFS and sent client verification"
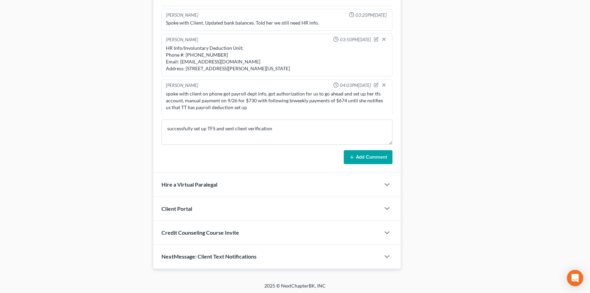
click at [356, 159] on button "Add Comment" at bounding box center [368, 157] width 49 height 14
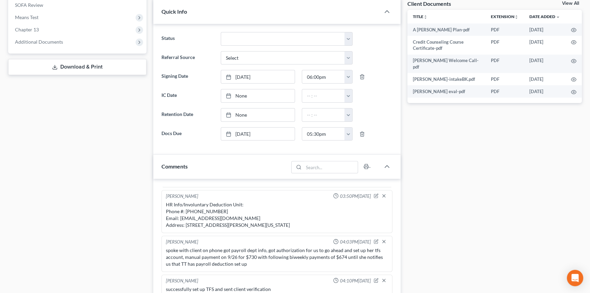
scroll to position [0, 0]
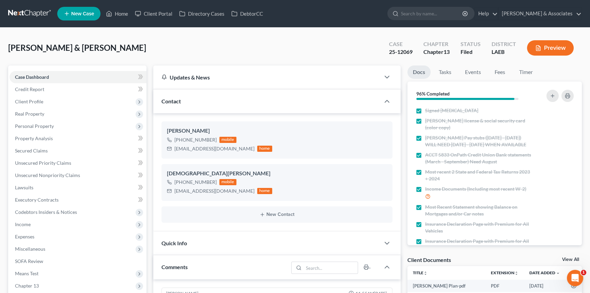
scroll to position [329, 0]
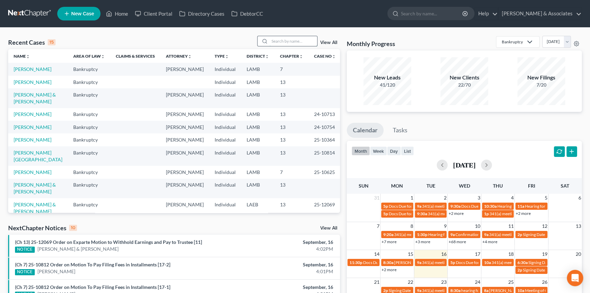
click at [281, 40] on input "search" at bounding box center [293, 41] width 48 height 10
type input "[PERSON_NAME]"
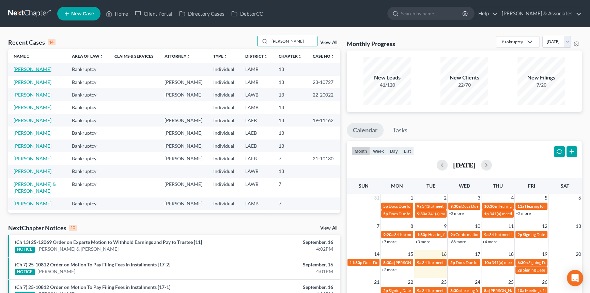
click at [20, 69] on link "[PERSON_NAME]" at bounding box center [33, 69] width 38 height 6
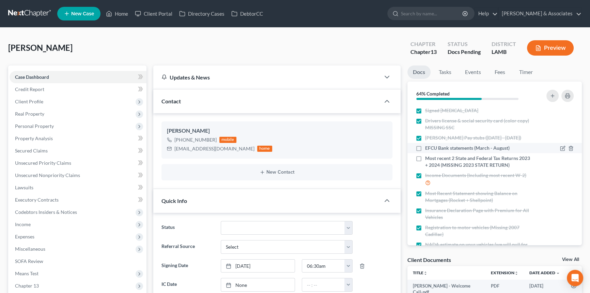
click at [425, 149] on label "EFCU Bank statements (March - August)" at bounding box center [467, 147] width 84 height 7
click at [428, 149] on input "EFCU Bank statements (March - August)" at bounding box center [430, 146] width 4 height 4
checkbox input "true"
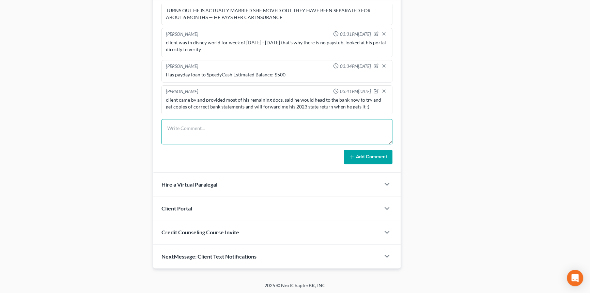
click at [257, 125] on textarea at bounding box center [276, 131] width 231 height 25
type textarea "uploaded efcu bank statements"
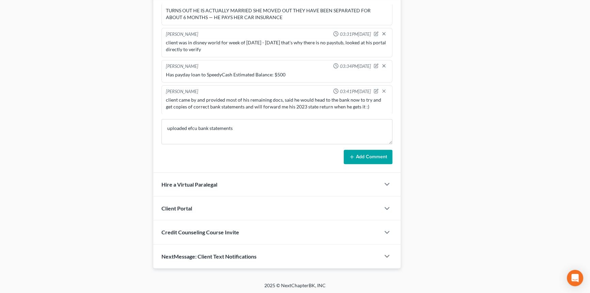
click at [367, 150] on button "Add Comment" at bounding box center [368, 157] width 49 height 14
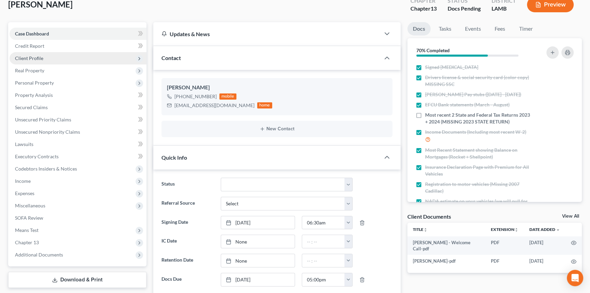
scroll to position [0, 0]
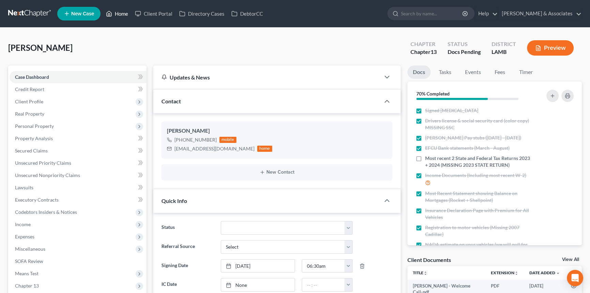
click at [117, 10] on link "Home" at bounding box center [117, 13] width 29 height 12
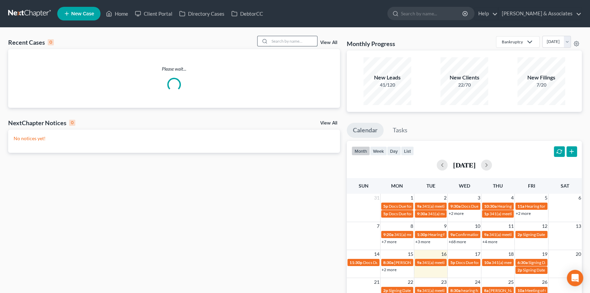
click at [294, 41] on input "search" at bounding box center [293, 41] width 48 height 10
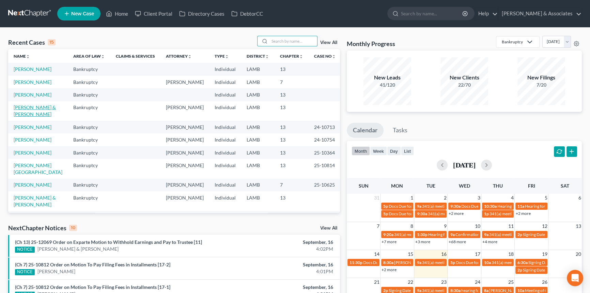
click at [21, 107] on link "[PERSON_NAME] & [PERSON_NAME]" at bounding box center [35, 110] width 42 height 13
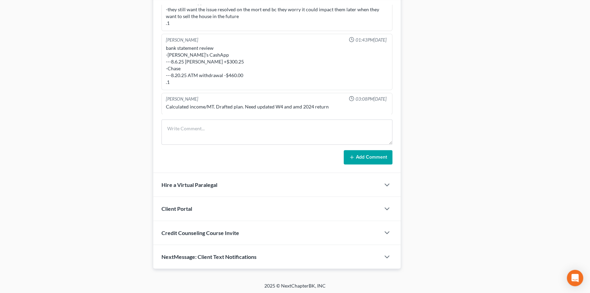
scroll to position [157, 0]
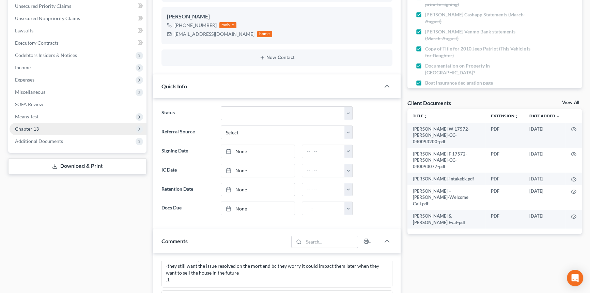
click at [88, 125] on span "Chapter 13" at bounding box center [78, 129] width 137 height 12
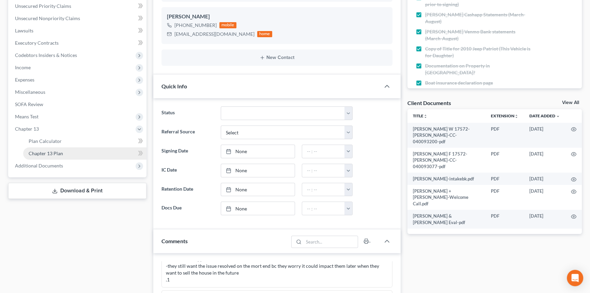
click at [61, 156] on link "Chapter 13 Plan" at bounding box center [84, 153] width 123 height 12
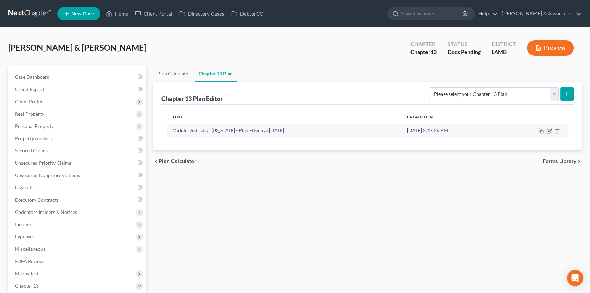
click at [551, 130] on icon "button" at bounding box center [548, 130] width 5 height 5
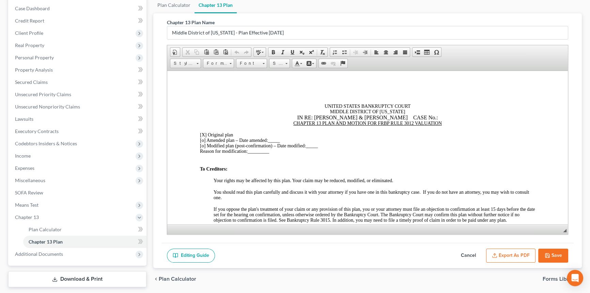
scroll to position [90, 0]
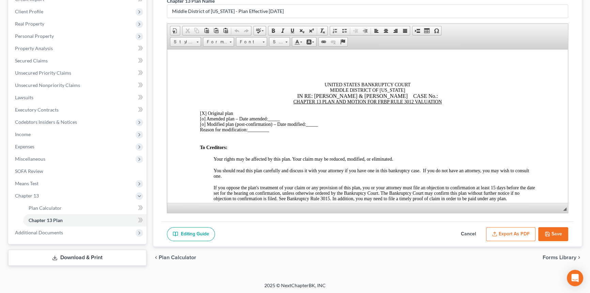
click at [506, 228] on button "Export as PDF" at bounding box center [510, 234] width 49 height 14
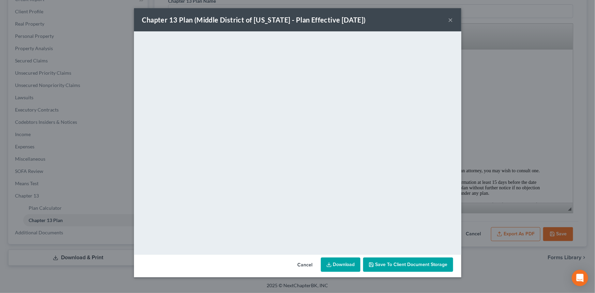
click at [450, 18] on button "×" at bounding box center [450, 20] width 5 height 8
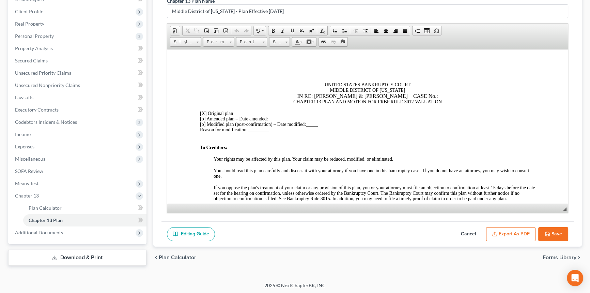
click at [73, 252] on link "Download & Print" at bounding box center [77, 257] width 138 height 16
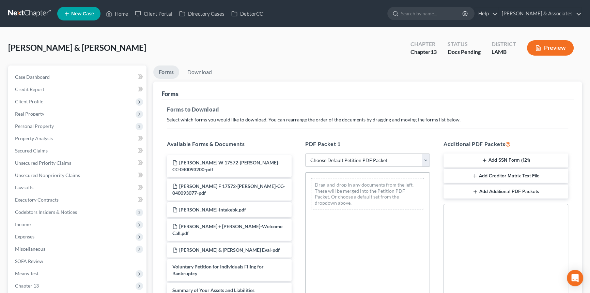
click at [325, 160] on select "Choose Default Petition PDF Packet Complete Bankruptcy Petition (all forms and …" at bounding box center [367, 160] width 125 height 14
select select "0"
click at [305, 153] on select "Choose Default Petition PDF Packet Complete Bankruptcy Petition (all forms and …" at bounding box center [367, 160] width 125 height 14
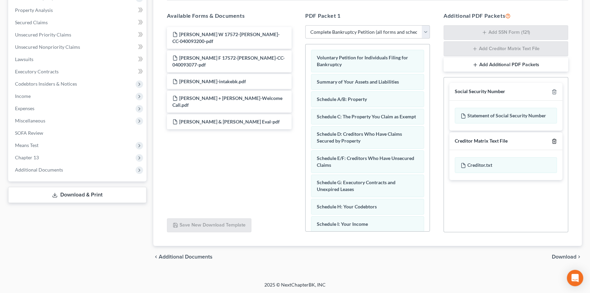
click at [552, 141] on icon "button" at bounding box center [554, 140] width 5 height 5
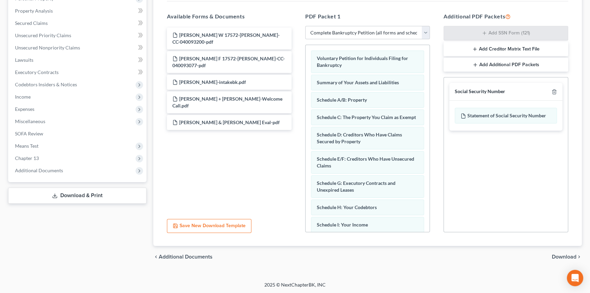
click at [566, 255] on span "Download" at bounding box center [564, 256] width 25 height 5
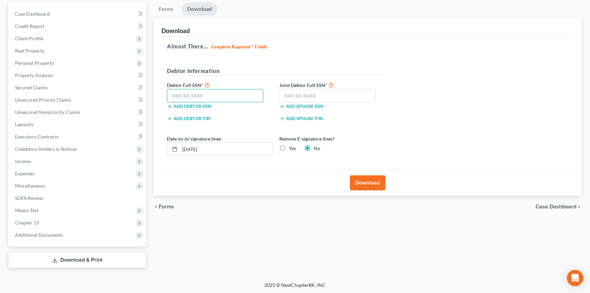
click at [216, 96] on input "text" at bounding box center [215, 96] width 96 height 14
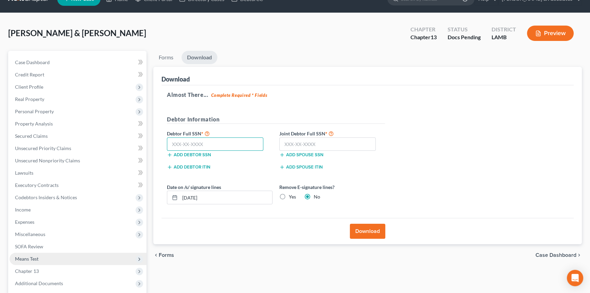
scroll to position [0, 0]
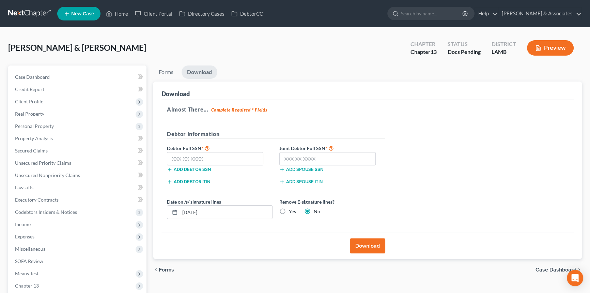
click at [200, 150] on label "Debtor Full SSN *" at bounding box center [220, 148] width 112 height 8
click at [198, 153] on input "text" at bounding box center [215, 159] width 96 height 14
type input "439-57-7391"
click at [323, 153] on input "text" at bounding box center [327, 159] width 96 height 14
type input "435-77-5886"
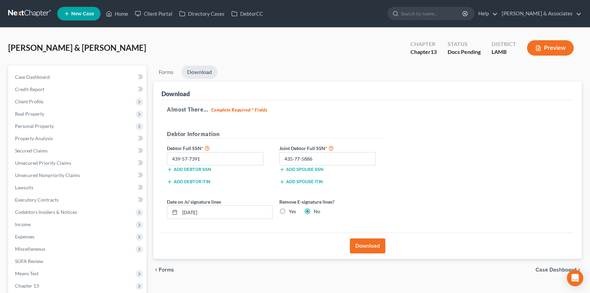
click at [289, 208] on label "Yes" at bounding box center [292, 211] width 7 height 7
click at [292, 208] on input "Yes" at bounding box center [294, 210] width 4 height 4
radio input "true"
radio input "false"
click at [372, 242] on button "Download" at bounding box center [367, 245] width 35 height 15
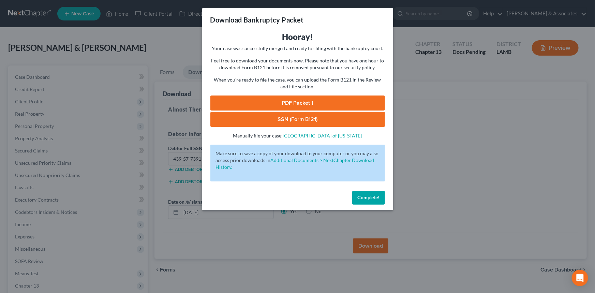
click at [309, 99] on link "PDF Packet 1" at bounding box center [297, 102] width 174 height 15
click at [299, 117] on link "SSN (Form B121)" at bounding box center [297, 119] width 174 height 15
click at [369, 200] on button "Complete!" at bounding box center [368, 198] width 33 height 14
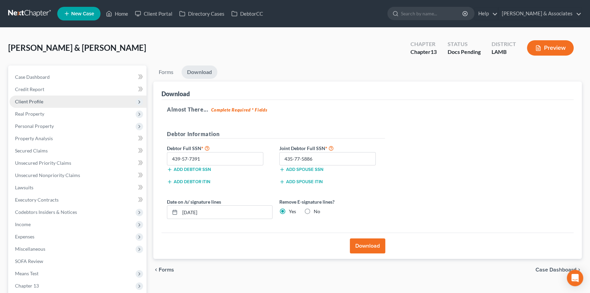
click at [68, 105] on span "Client Profile" at bounding box center [78, 101] width 137 height 12
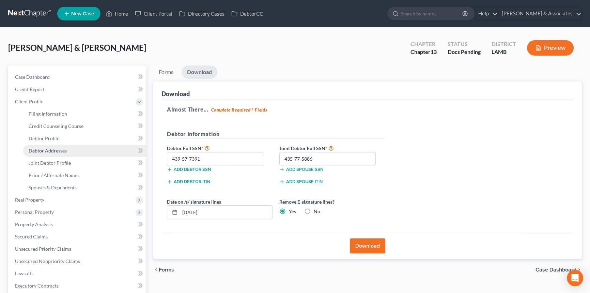
click at [65, 148] on span "Debtor Addresses" at bounding box center [48, 151] width 38 height 6
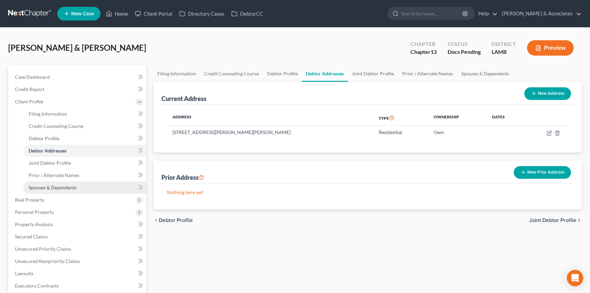
click at [77, 191] on link "Spouses & Dependents" at bounding box center [84, 187] width 123 height 12
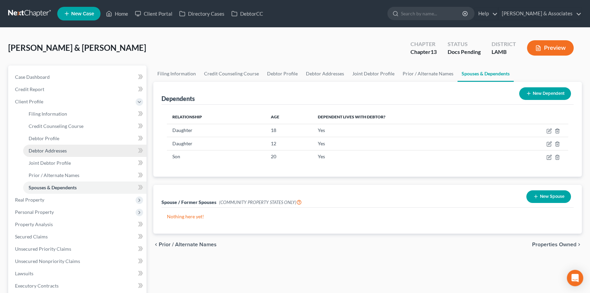
click at [67, 146] on link "Debtor Addresses" at bounding box center [84, 150] width 123 height 12
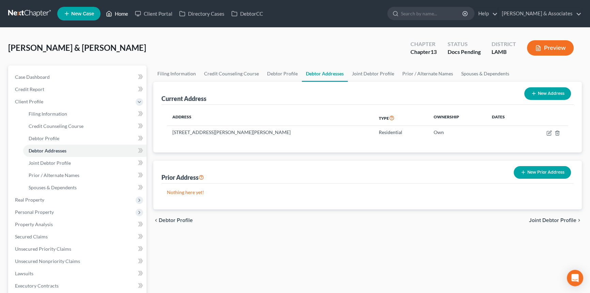
click at [122, 15] on link "Home" at bounding box center [117, 13] width 29 height 12
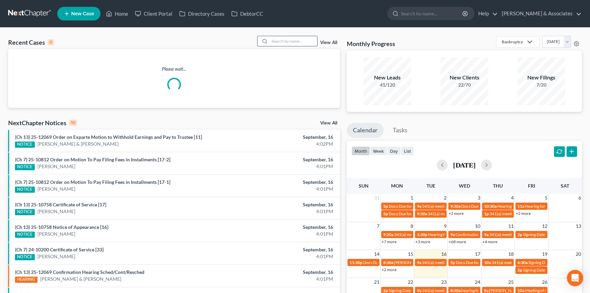
click at [285, 39] on input "search" at bounding box center [293, 41] width 48 height 10
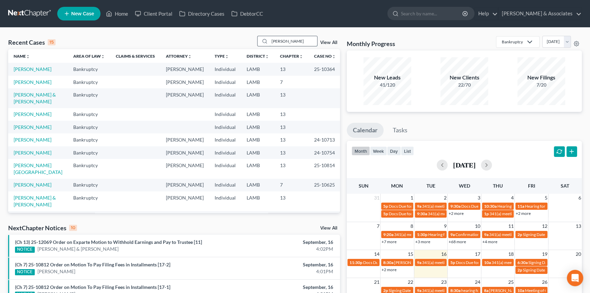
type input "[PERSON_NAME]"
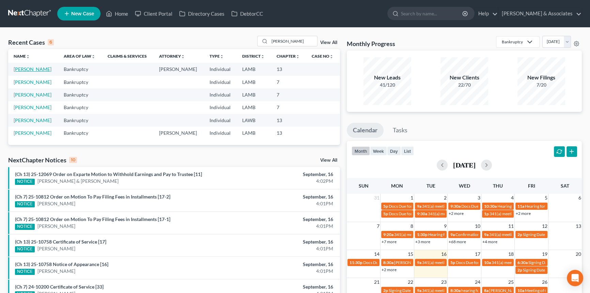
click at [35, 71] on link "[PERSON_NAME]" at bounding box center [33, 69] width 38 height 6
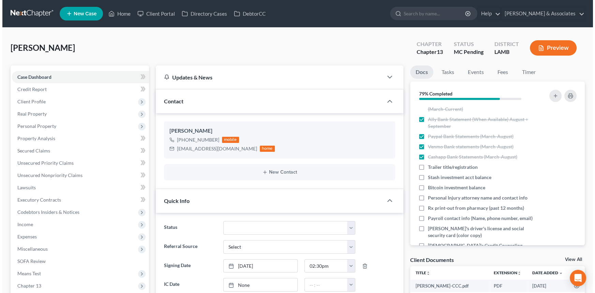
scroll to position [442, 0]
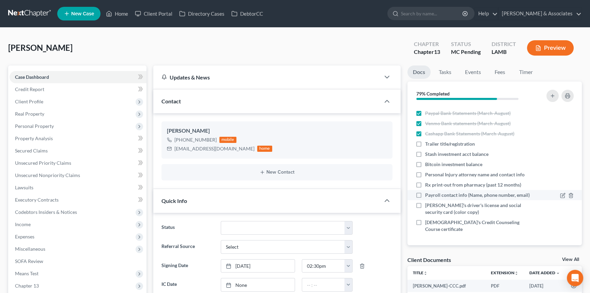
click at [425, 191] on label "Payroll contact info (Name, phone number, email)" at bounding box center [477, 194] width 105 height 7
click at [428, 191] on input "Payroll contact info (Name, phone number, email)" at bounding box center [430, 193] width 4 height 4
click at [425, 191] on label "Payroll contact info (Name, phone number, email)" at bounding box center [477, 194] width 105 height 7
click at [428, 191] on input "Payroll contact info (Name, phone number, email)" at bounding box center [430, 193] width 4 height 4
checkbox input "false"
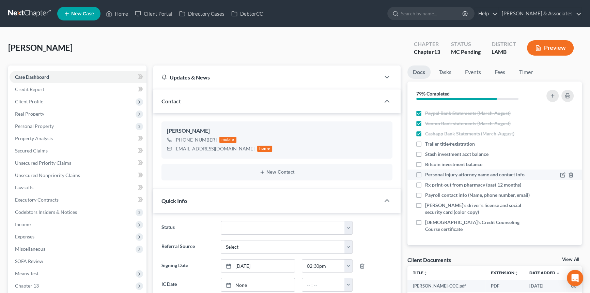
click at [425, 171] on label "Personal Injury attorney name and contact info" at bounding box center [474, 174] width 99 height 7
click at [428, 171] on input "Personal Injury attorney name and contact info" at bounding box center [430, 173] width 4 height 4
checkbox input "true"
click at [560, 204] on icon "button" at bounding box center [562, 206] width 4 height 4
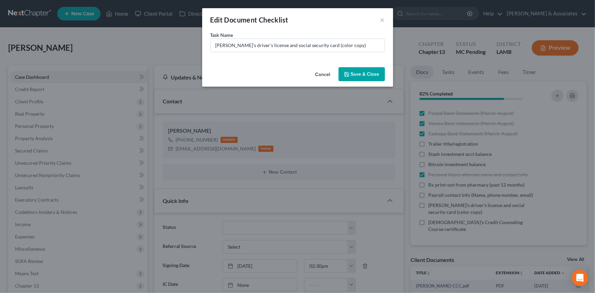
scroll to position [435, 0]
drag, startPoint x: 356, startPoint y: 46, endPoint x: 326, endPoint y: 55, distance: 31.0
click at [326, 55] on div "Task Name * [PERSON_NAME]'s driver's license and social security card (color co…" at bounding box center [297, 47] width 191 height 33
type input "[PERSON_NAME]'s driver's license and social security card (MISSING COLOR COPY O…"
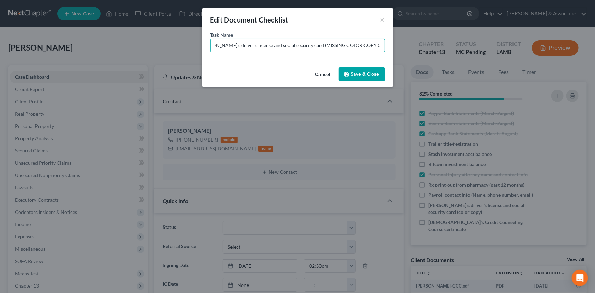
click at [359, 73] on button "Save & Close" at bounding box center [361, 74] width 46 height 14
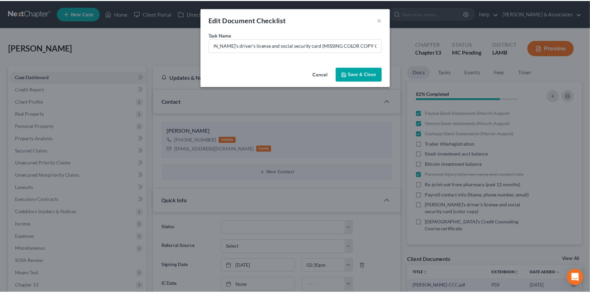
scroll to position [0, 0]
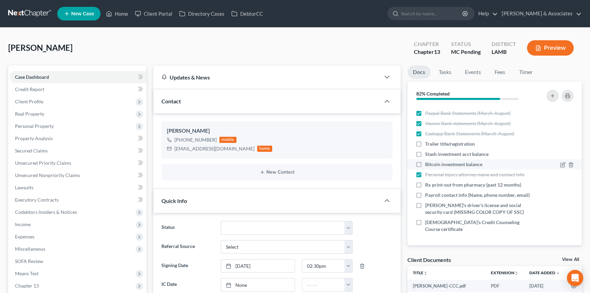
click at [412, 160] on li "Bitcoin investment balance" at bounding box center [494, 164] width 175 height 10
click at [425, 166] on label "Bitcoin investment balance" at bounding box center [453, 164] width 57 height 7
click at [428, 165] on input "Bitcoin investment balance" at bounding box center [430, 163] width 4 height 4
checkbox input "true"
click at [425, 155] on label "Stash investment acct balance" at bounding box center [456, 154] width 63 height 7
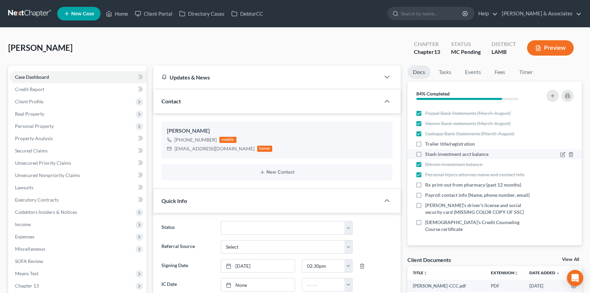
click at [428, 155] on input "Stash investment acct balance" at bounding box center [430, 153] width 4 height 4
checkbox input "true"
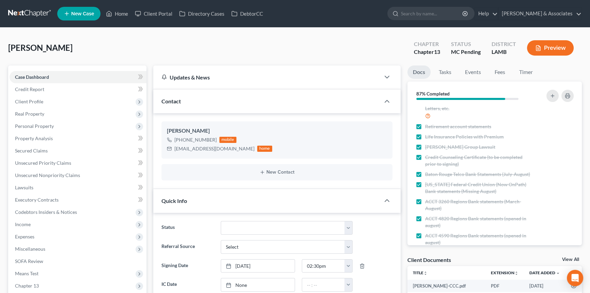
scroll to position [442, 0]
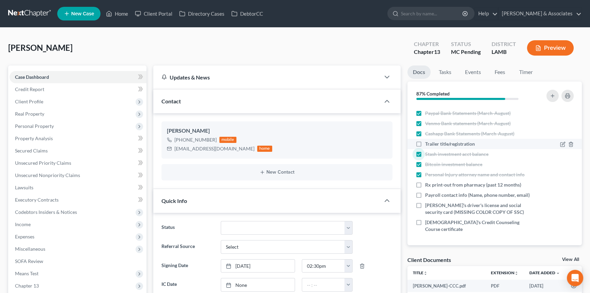
click at [413, 140] on div "Trailer title/registration" at bounding box center [474, 143] width 124 height 7
click at [425, 140] on label "Trailer title/registration" at bounding box center [450, 143] width 50 height 7
click at [428, 140] on input "Trailer title/registration" at bounding box center [430, 142] width 4 height 4
checkbox input "true"
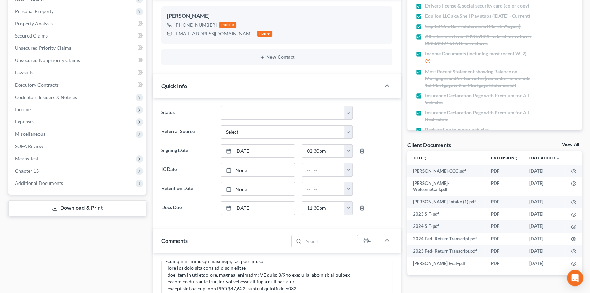
scroll to position [371, 0]
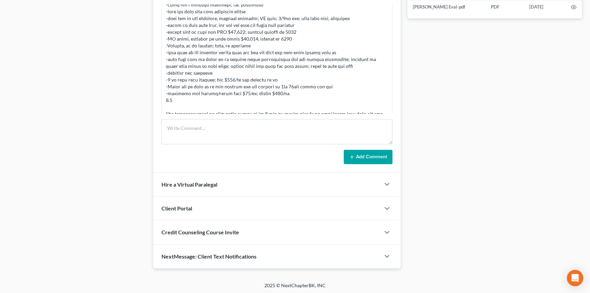
click at [205, 117] on div "[PERSON_NAME] 01:20PM[DATE] Did eval with [PERSON_NAME], He's gonna retain with…" at bounding box center [276, 84] width 247 height 176
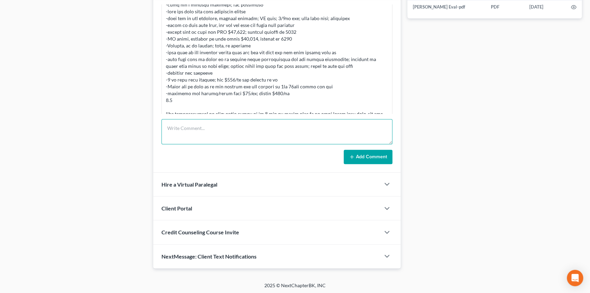
click at [204, 134] on textarea at bounding box center [276, 131] width 231 height 25
type textarea "scanned and processed docs client dropped off this morning, informed team"
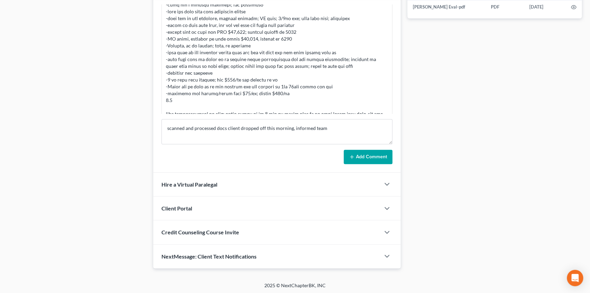
click at [389, 159] on button "Add Comment" at bounding box center [368, 157] width 49 height 14
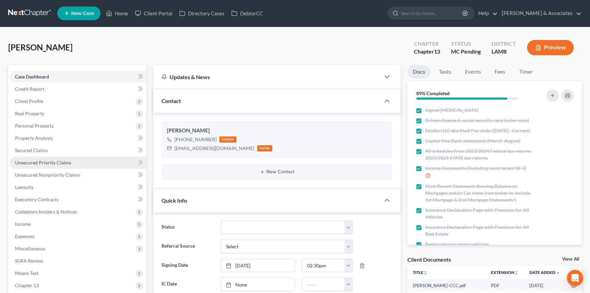
scroll to position [0, 0]
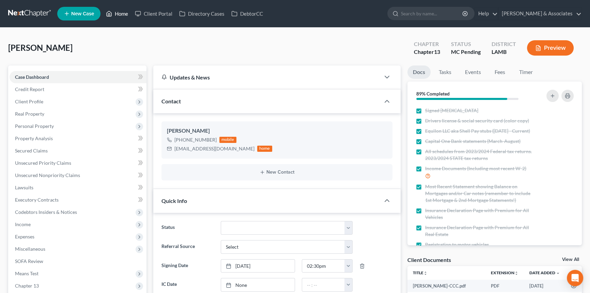
click at [127, 7] on link "Home" at bounding box center [117, 13] width 29 height 12
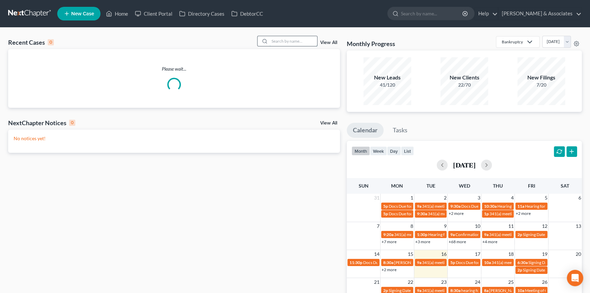
click at [276, 40] on input "search" at bounding box center [293, 41] width 48 height 10
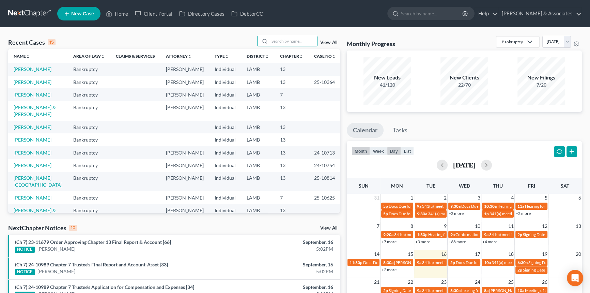
click at [393, 149] on button "day" at bounding box center [394, 150] width 14 height 9
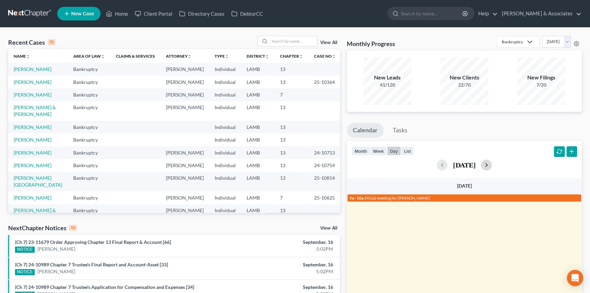
click at [492, 167] on button "button" at bounding box center [486, 164] width 11 height 11
